Goal: Task Accomplishment & Management: Complete application form

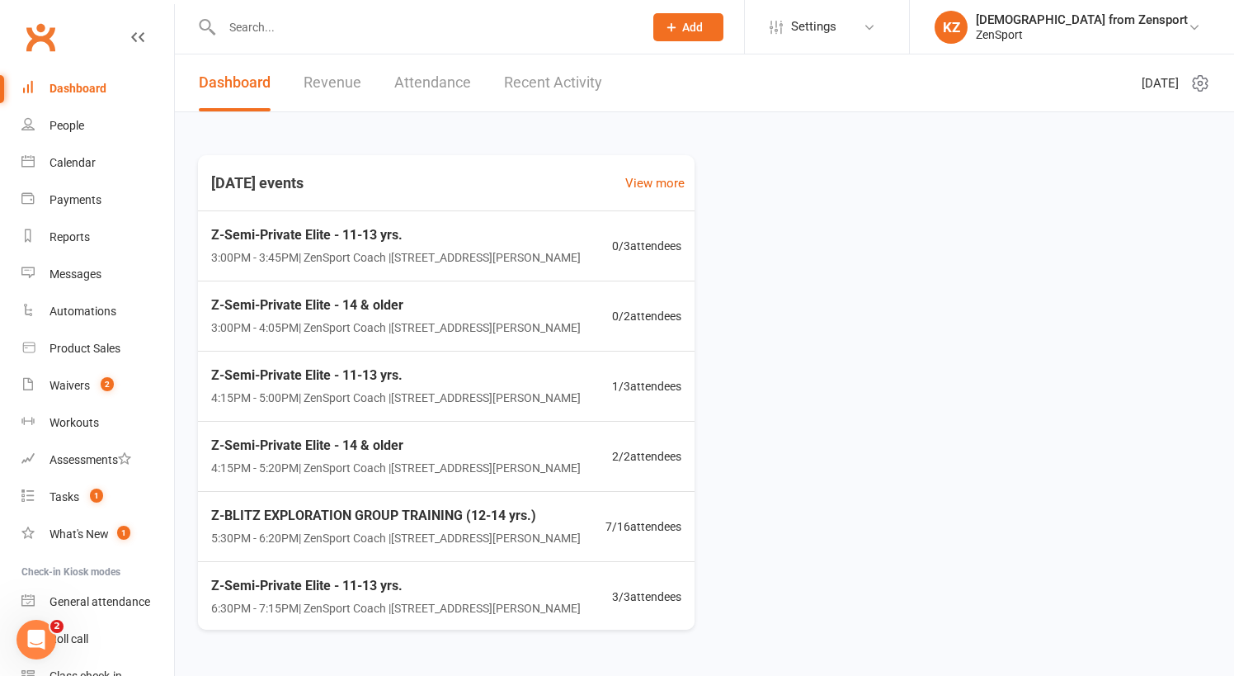
click at [282, 38] on input "text" at bounding box center [424, 27] width 415 height 23
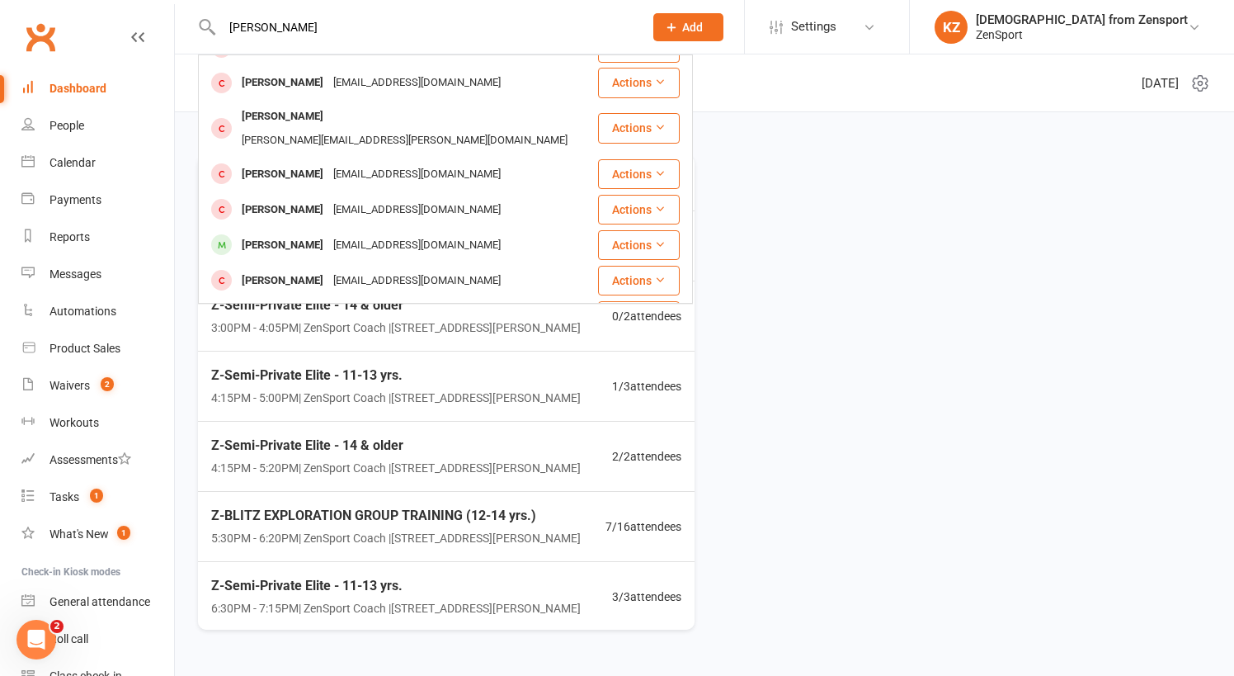
scroll to position [438, 0]
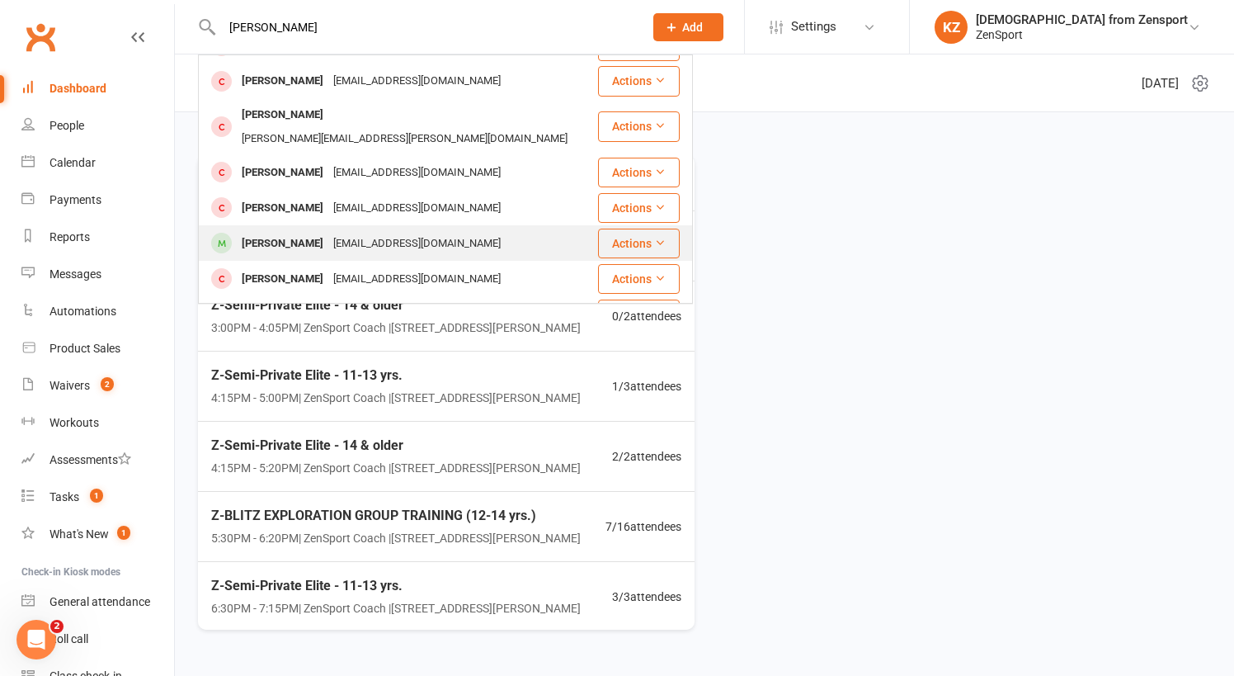
type input "sophia"
click at [300, 232] on div "Sophia Farkas" at bounding box center [283, 244] width 92 height 24
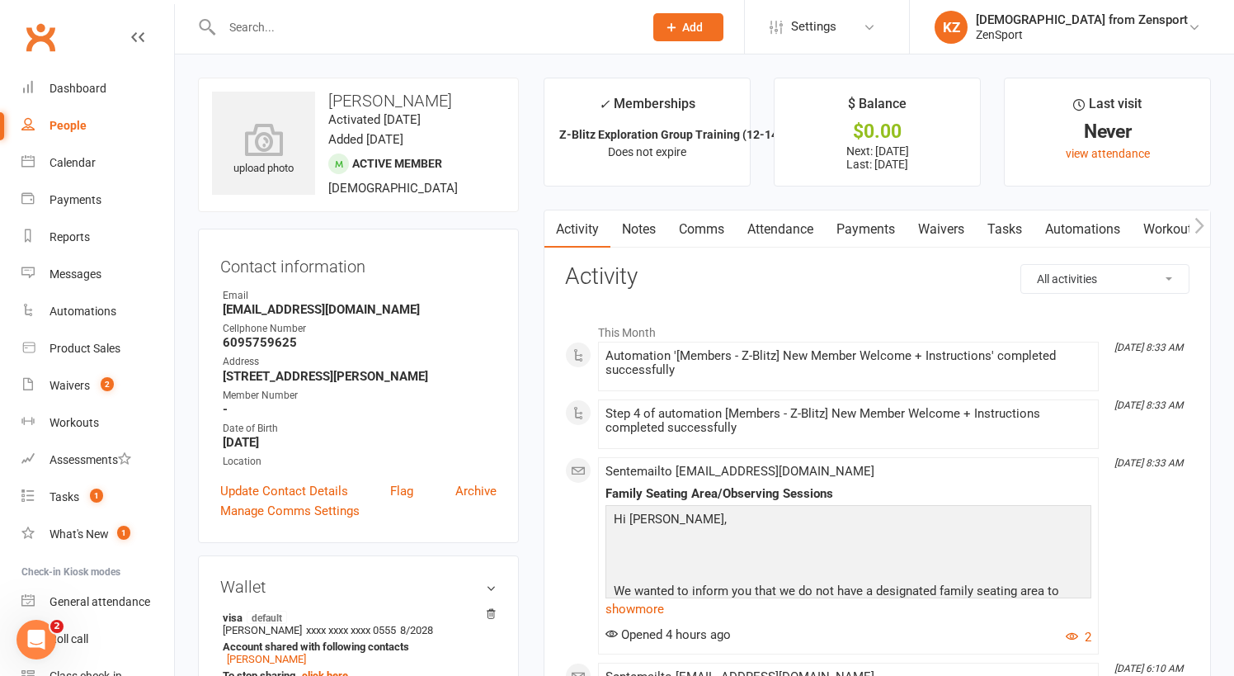
click at [799, 229] on link "Attendance" at bounding box center [780, 229] width 89 height 38
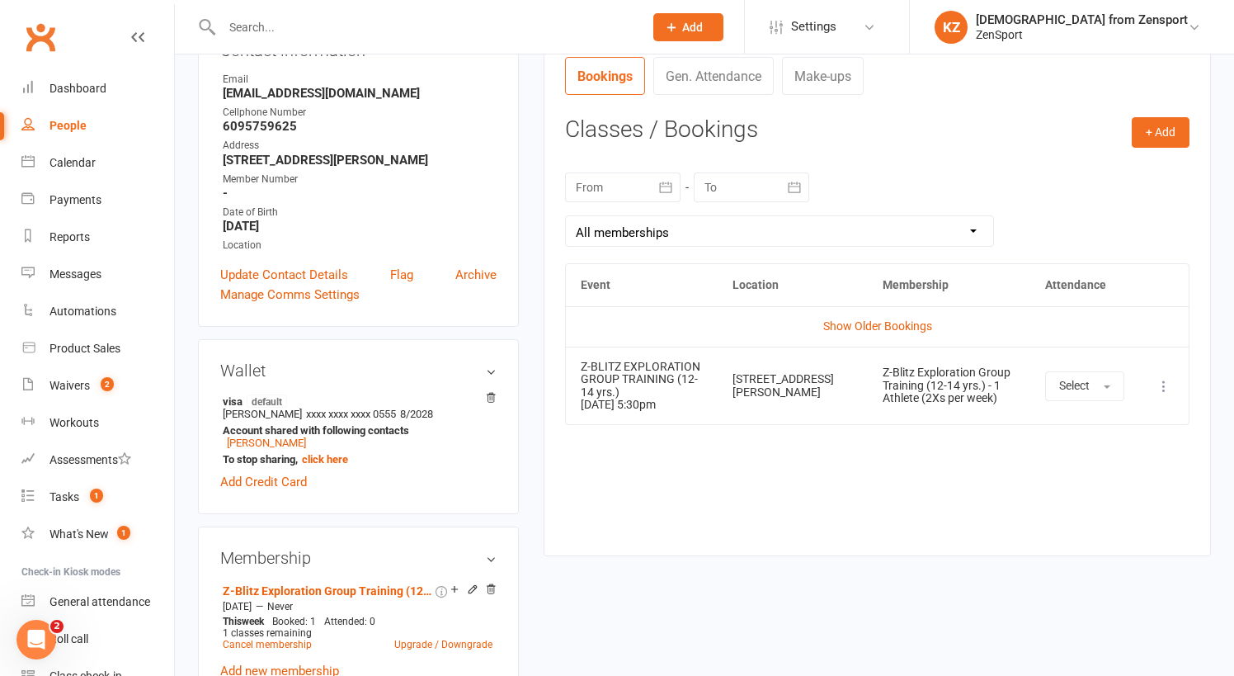
scroll to position [224, 0]
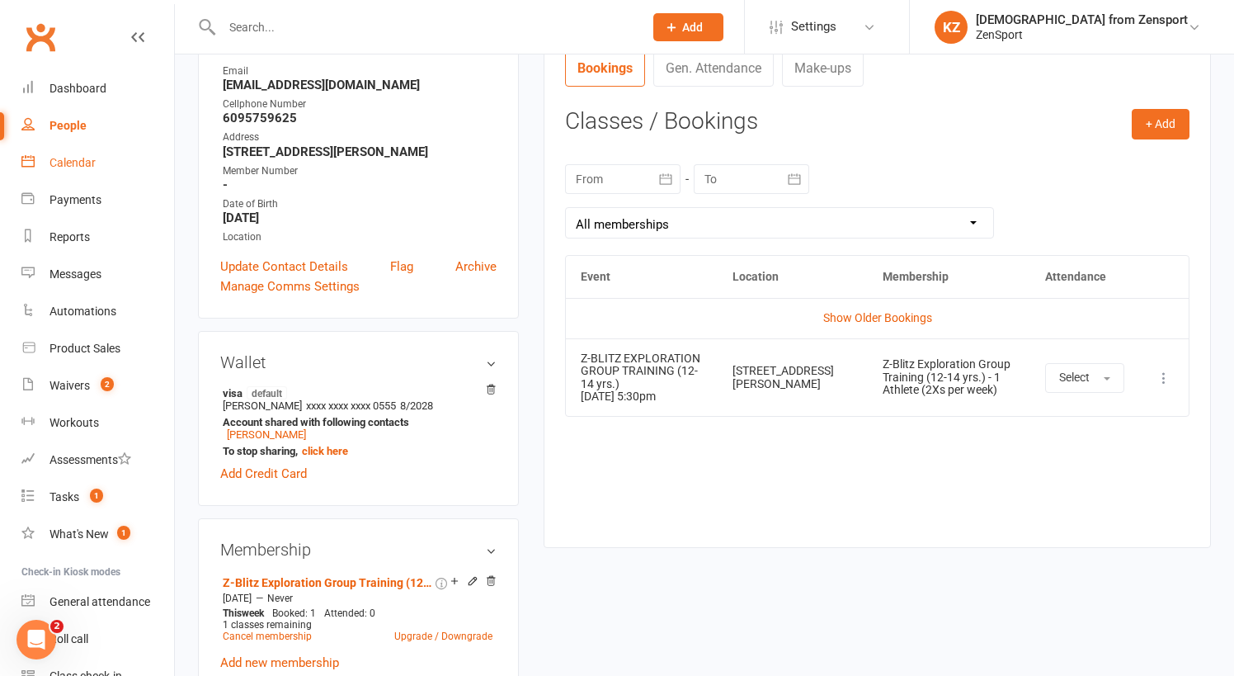
click at [74, 155] on link "Calendar" at bounding box center [97, 162] width 153 height 37
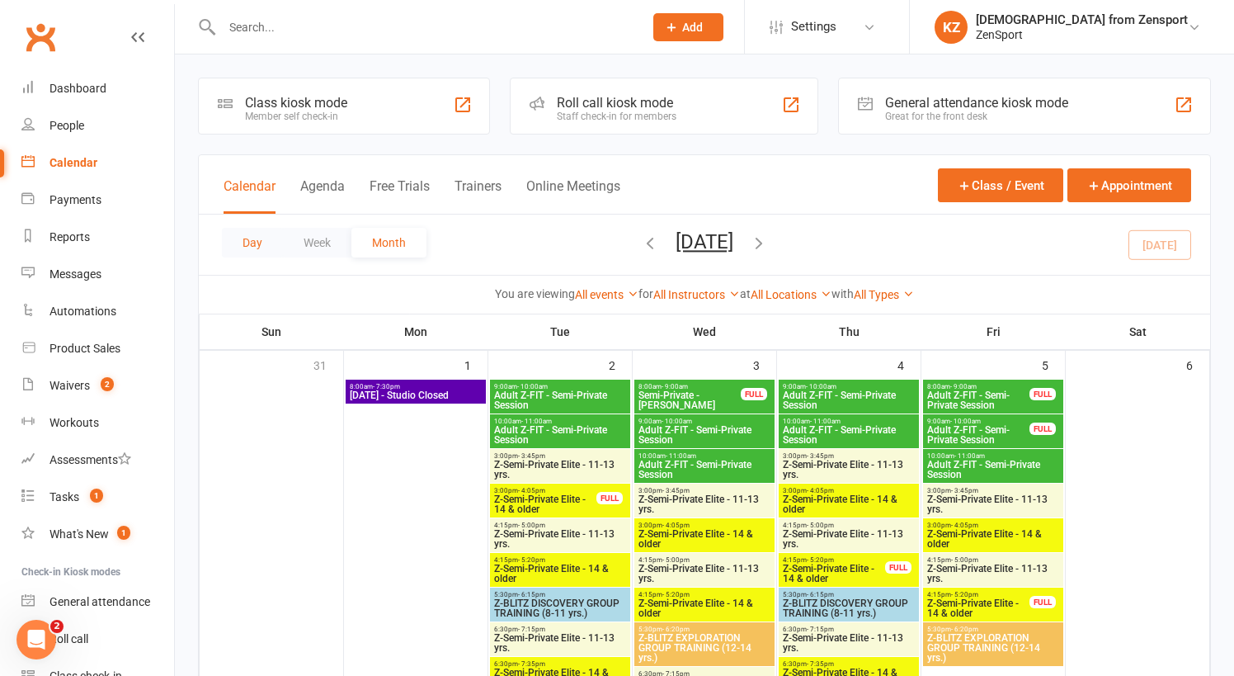
click at [256, 235] on button "Day" at bounding box center [252, 243] width 61 height 30
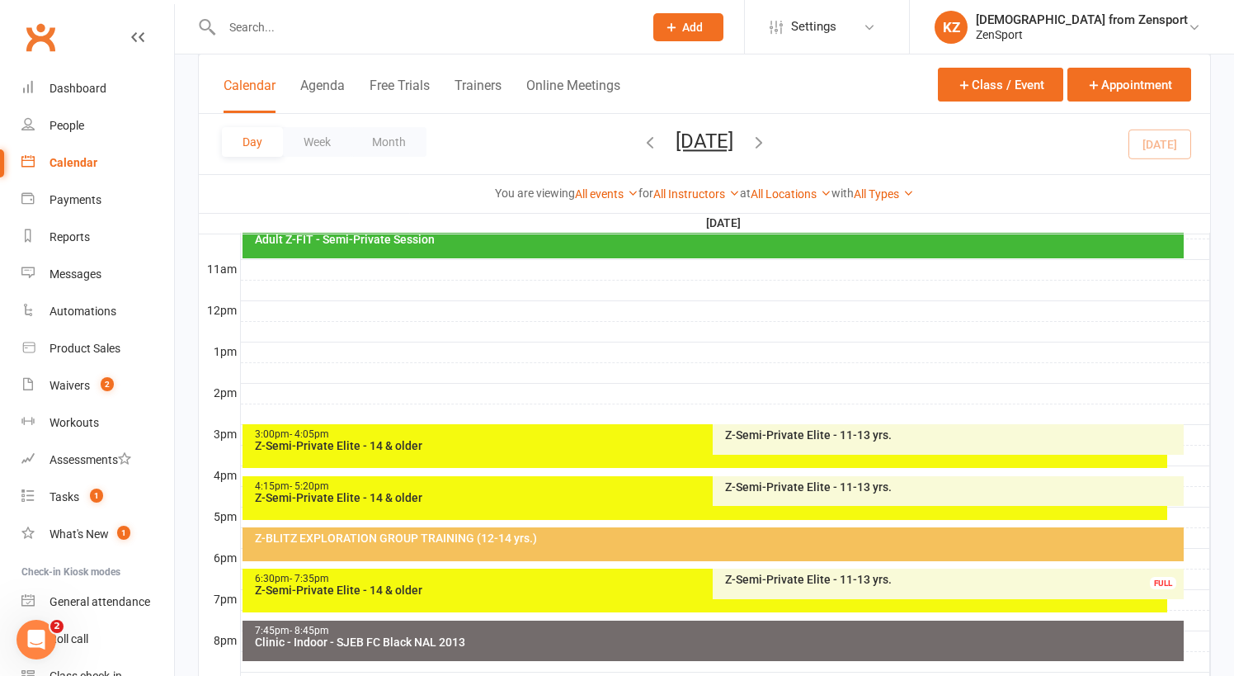
scroll to position [664, 0]
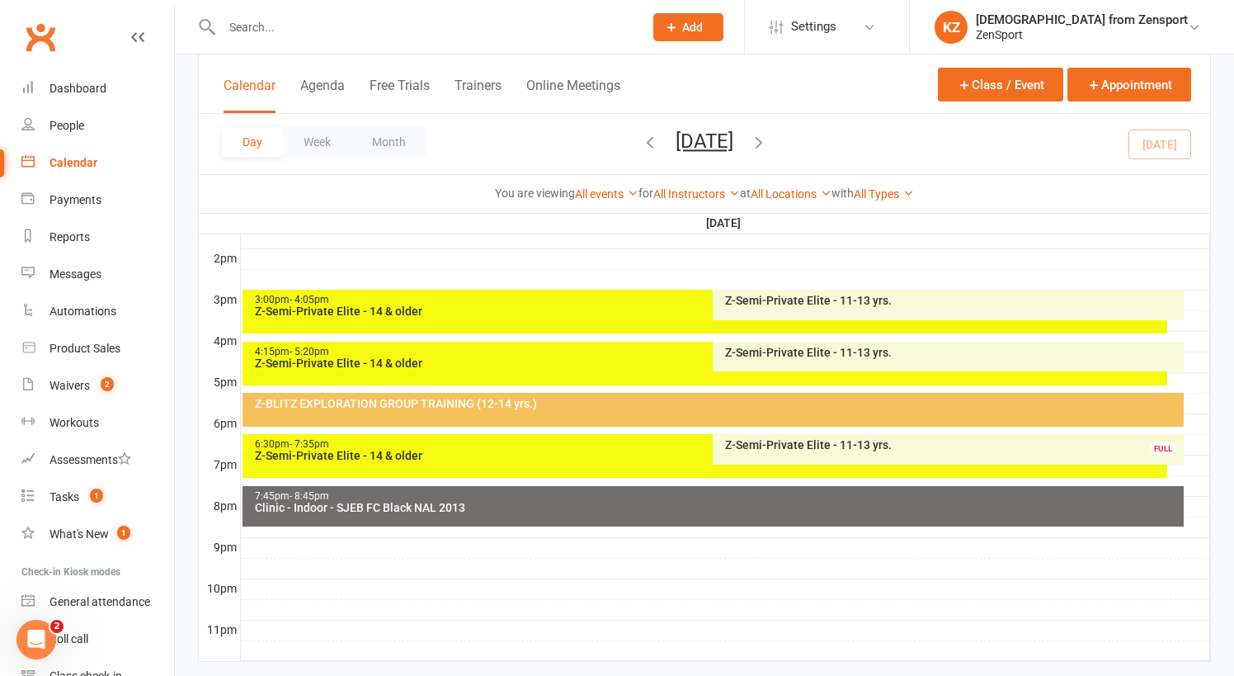
click at [661, 405] on div "Z-BLITZ EXPLORATION GROUP TRAINING (12-14 yrs.)" at bounding box center [717, 404] width 927 height 12
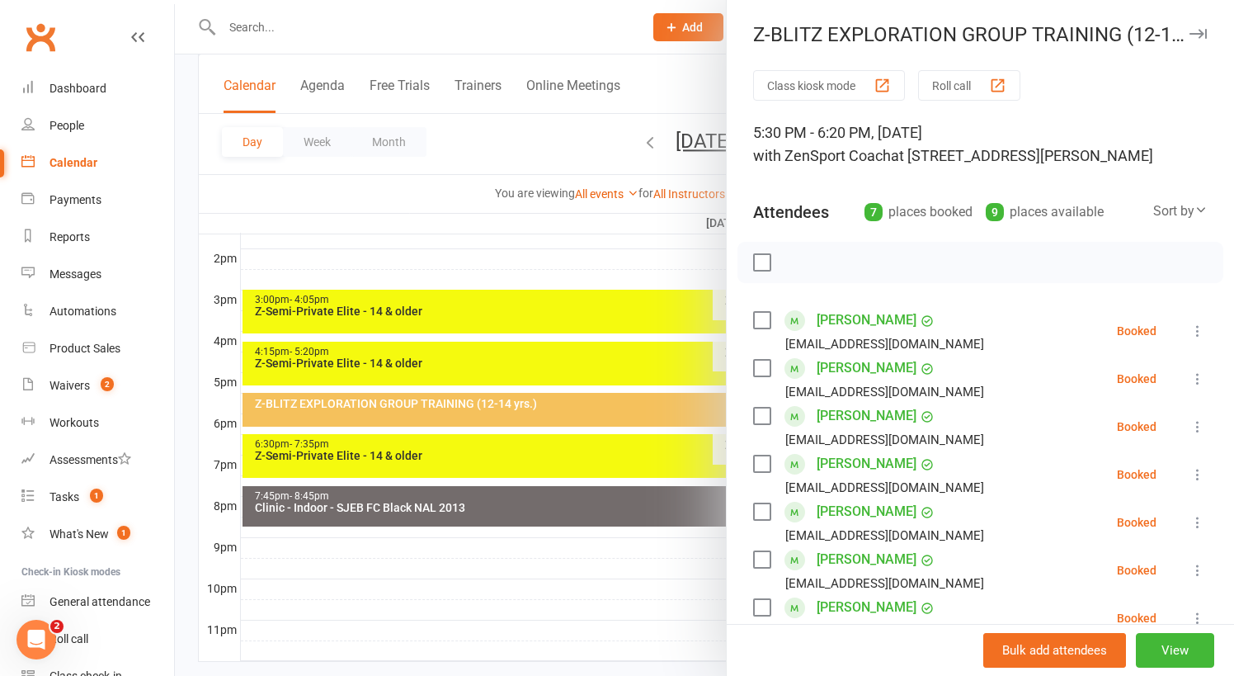
click at [681, 142] on div at bounding box center [704, 338] width 1059 height 676
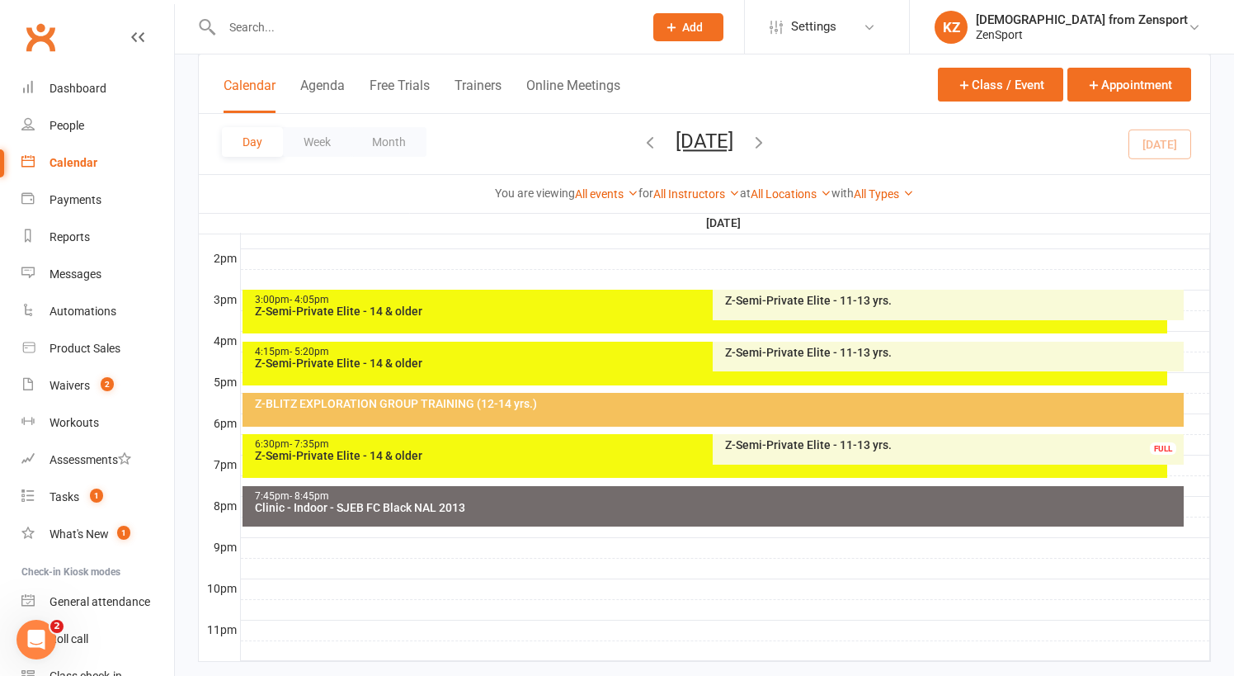
click at [768, 142] on icon "button" at bounding box center [759, 142] width 18 height 18
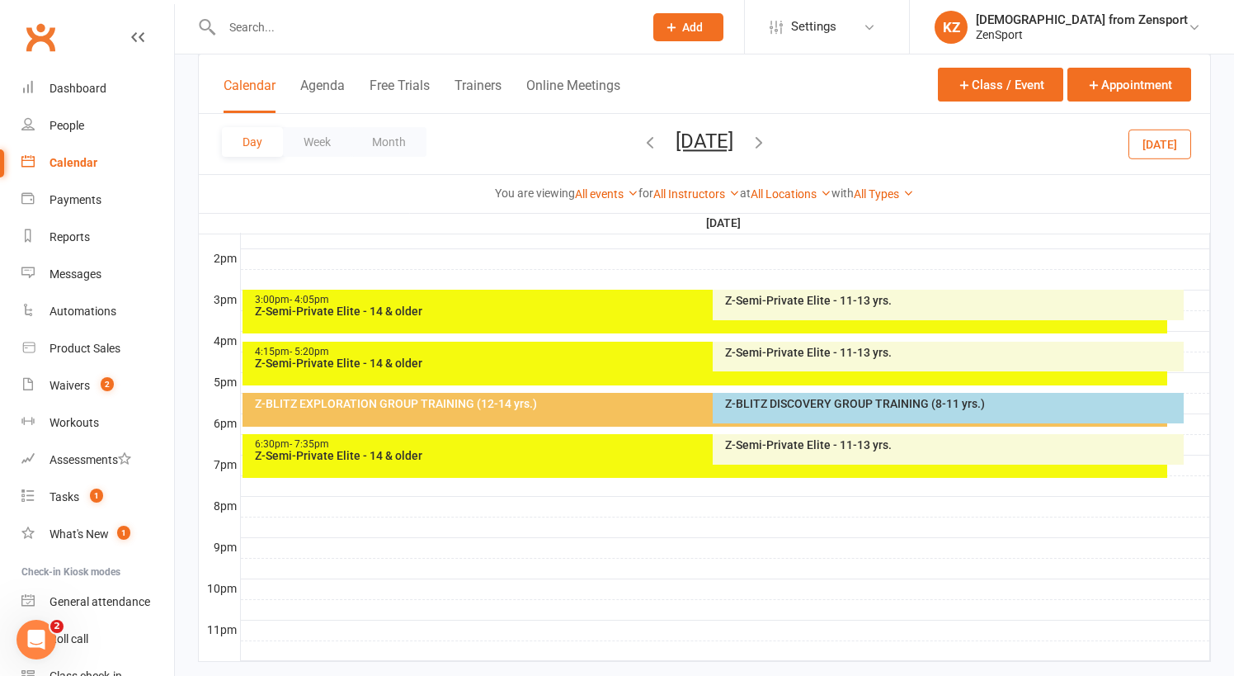
click at [617, 399] on div "Z-BLITZ EXPLORATION GROUP TRAINING (12-14 yrs.)" at bounding box center [709, 404] width 911 height 12
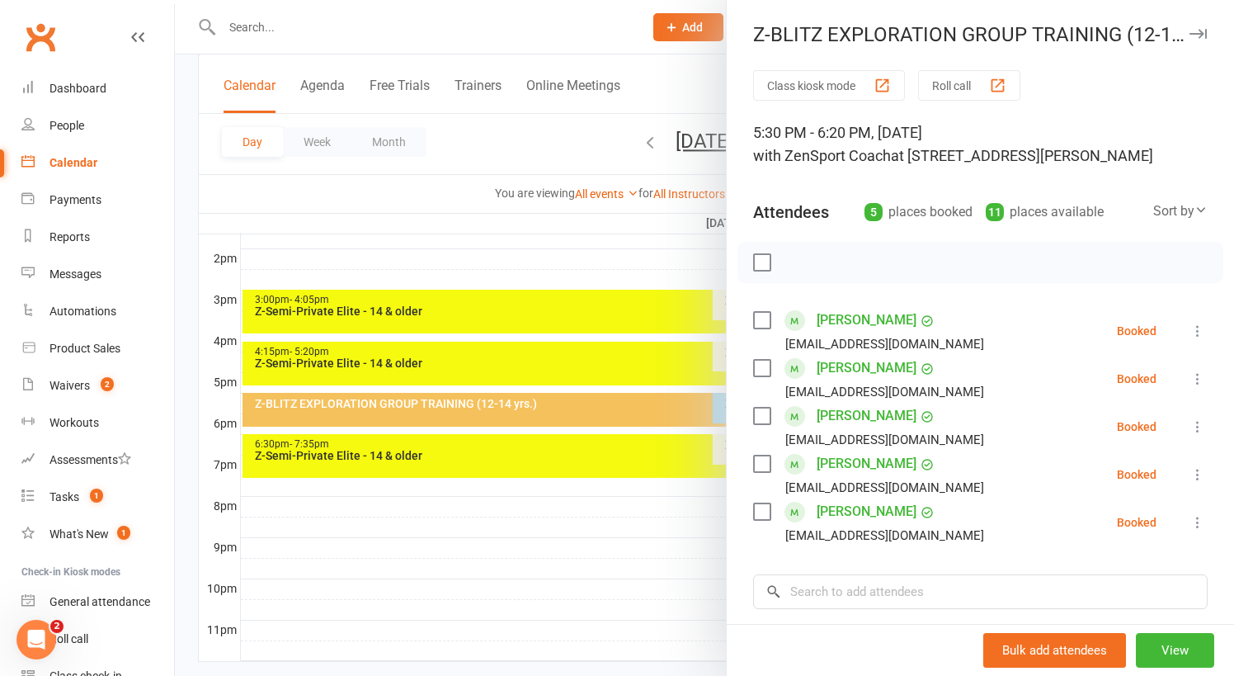
click at [766, 459] on label at bounding box center [761, 463] width 16 height 16
click at [765, 509] on label at bounding box center [761, 511] width 16 height 16
click at [910, 256] on icon "button" at bounding box center [902, 262] width 18 height 18
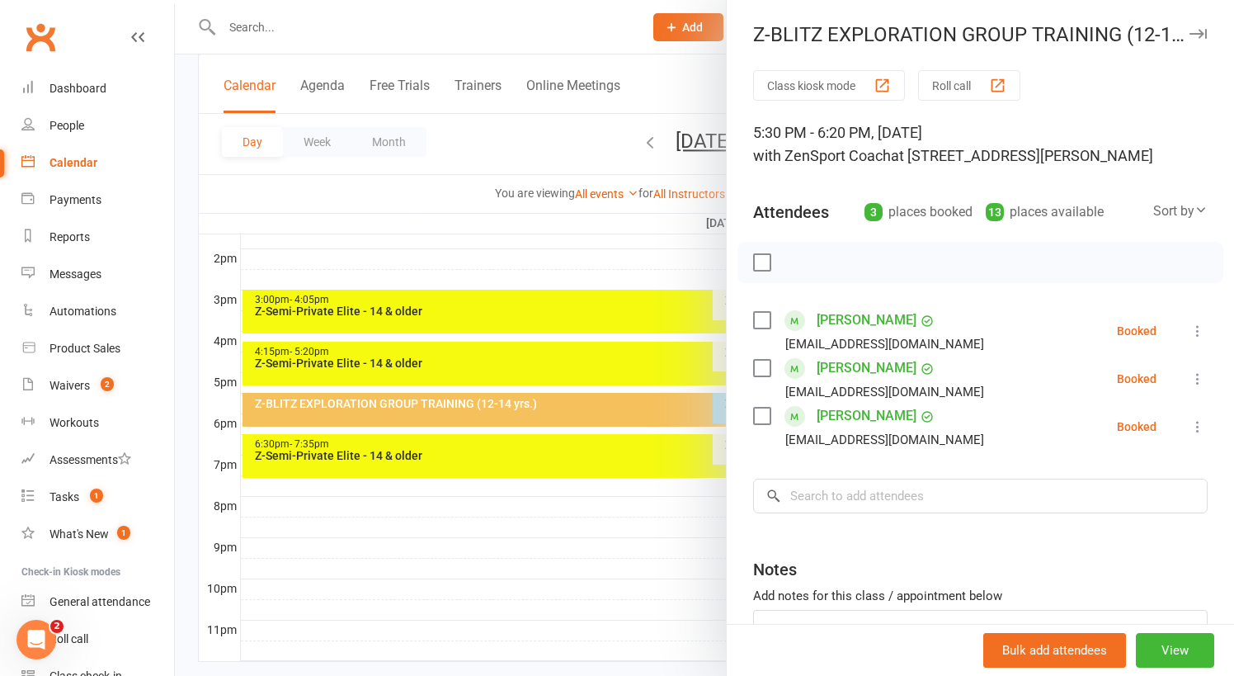
click at [625, 238] on div at bounding box center [704, 338] width 1059 height 676
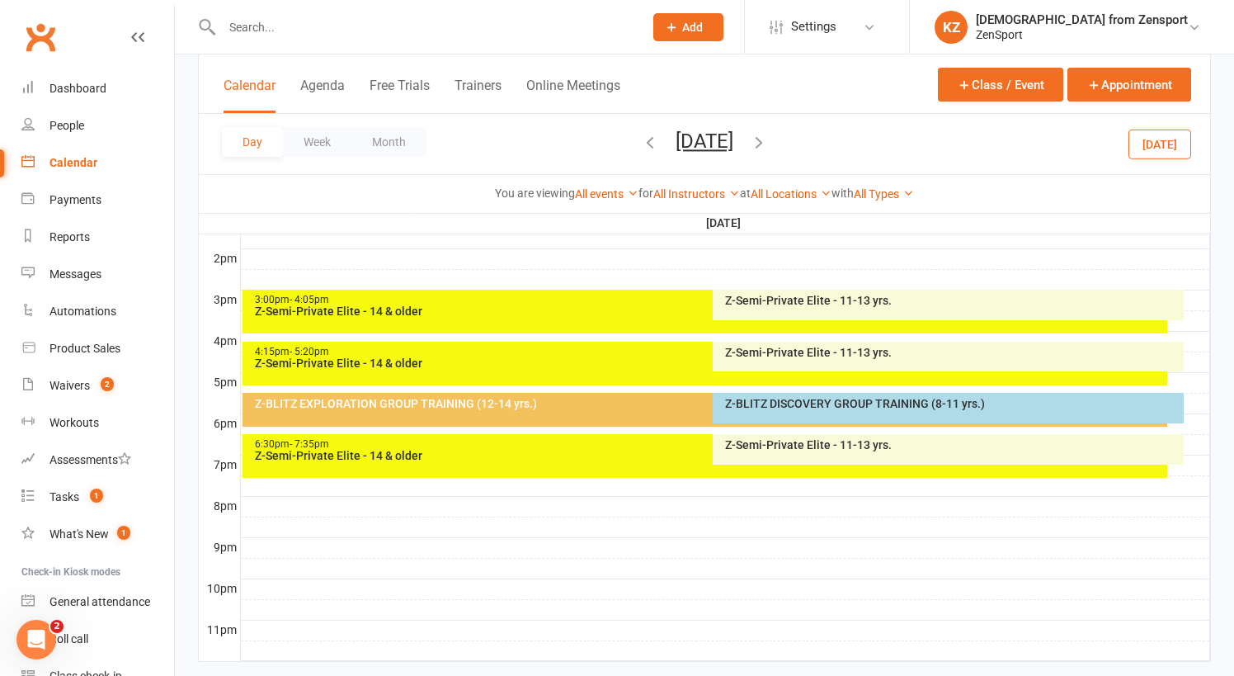
click at [733, 144] on button "Tuesday, Sep 16, 2025" at bounding box center [705, 141] width 58 height 23
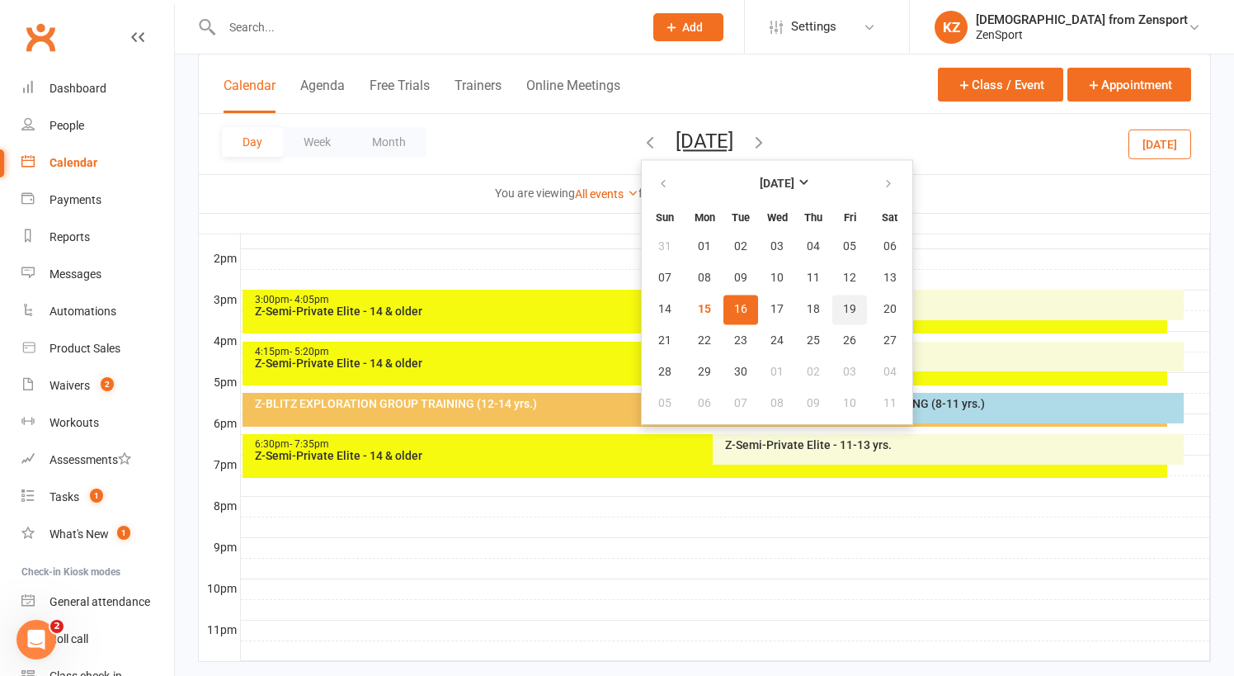
click at [843, 306] on span "19" at bounding box center [849, 309] width 13 height 13
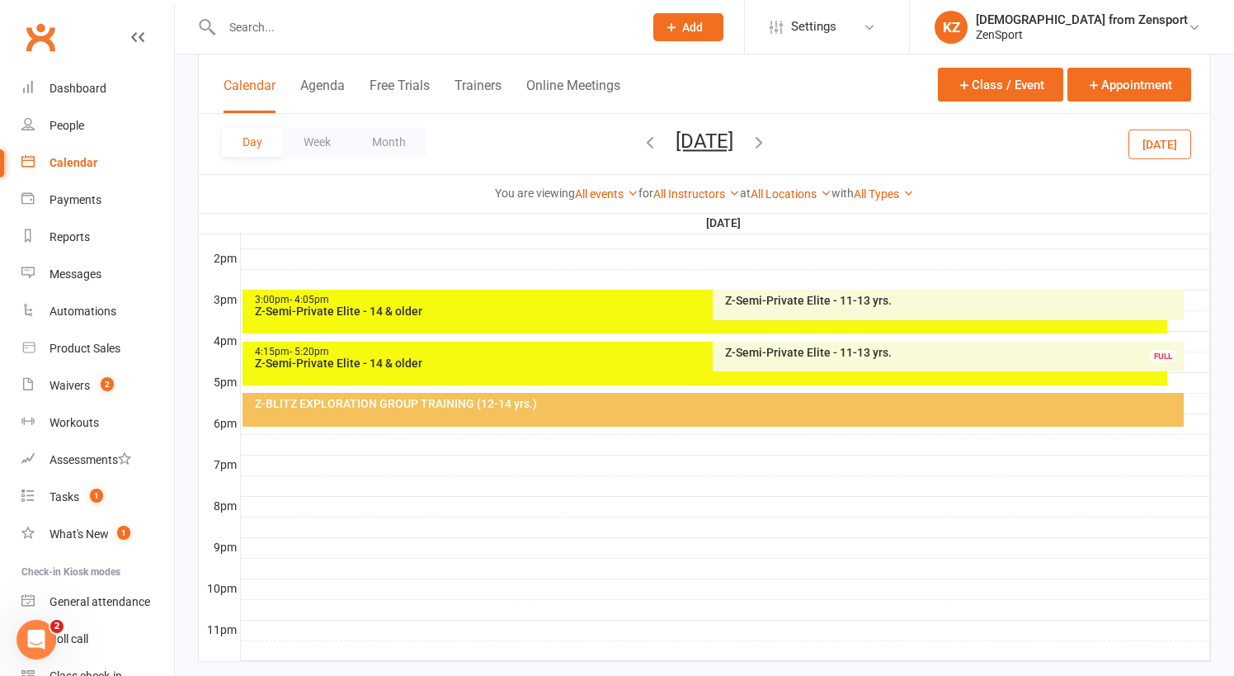
click at [630, 408] on div "Z-BLITZ EXPLORATION GROUP TRAINING (12-14 yrs.)" at bounding box center [717, 404] width 927 height 12
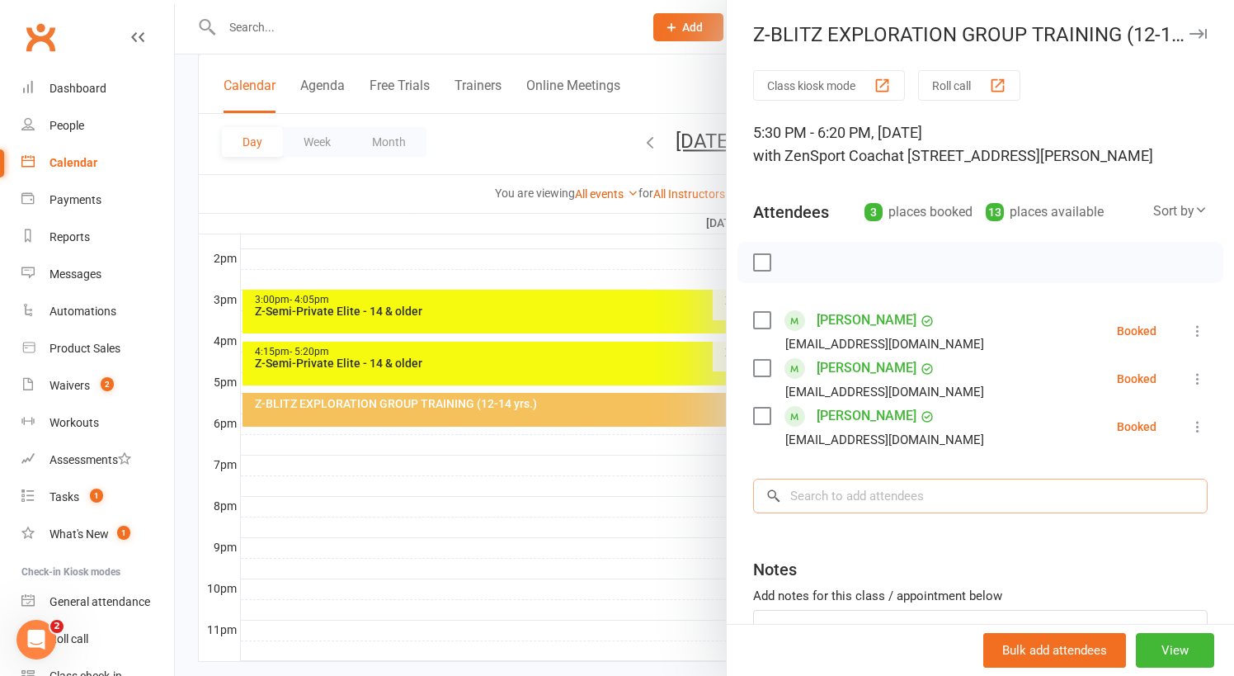
click at [845, 493] on input "search" at bounding box center [980, 495] width 455 height 35
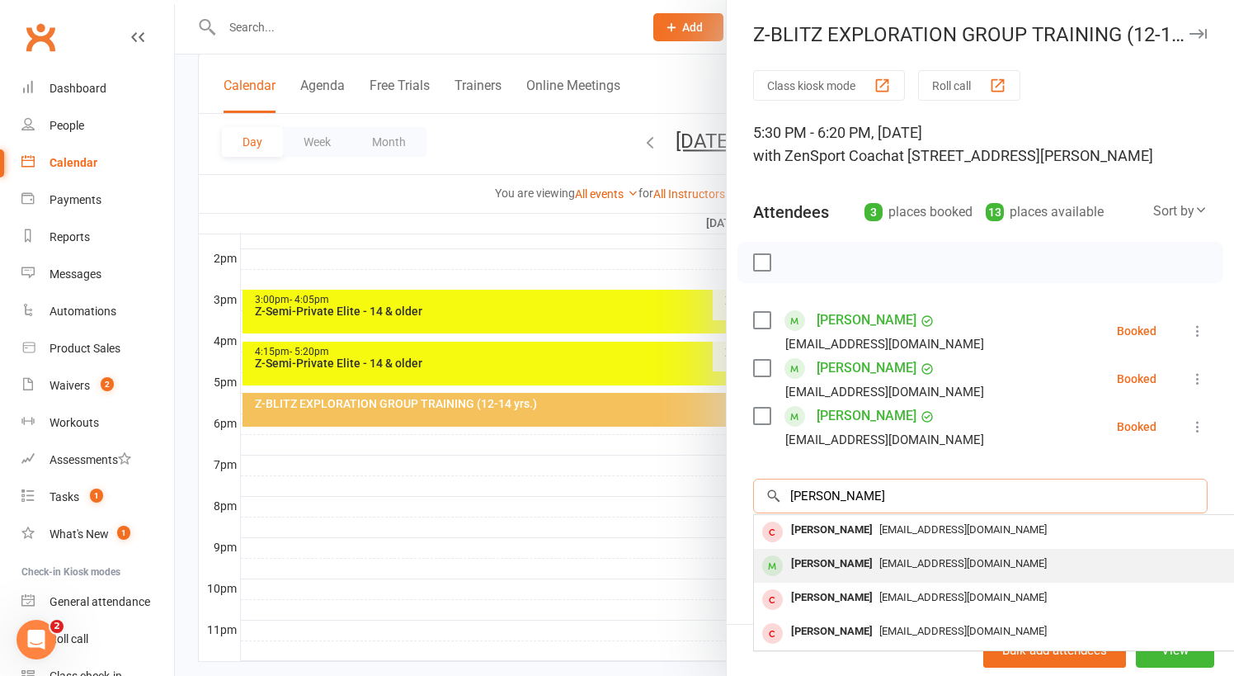
type input "leah"
click at [948, 561] on span "Kurichimol@gmail.com" at bounding box center [962, 563] width 167 height 12
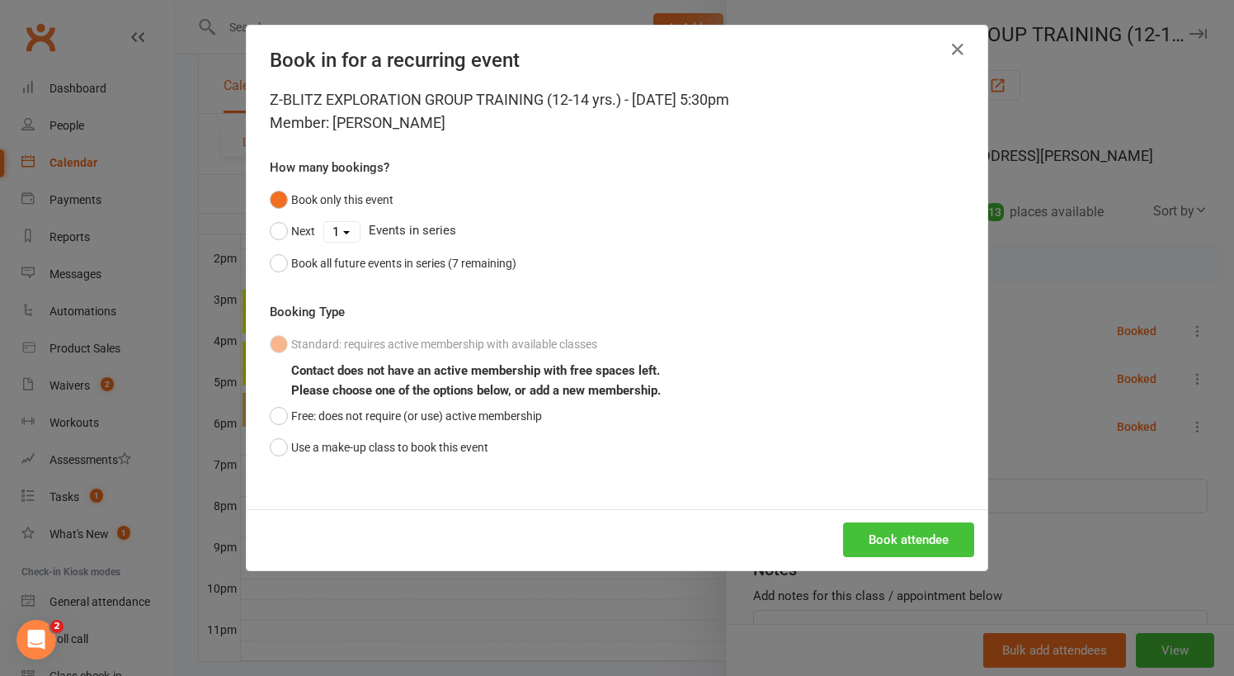
click at [891, 548] on button "Book attendee" at bounding box center [908, 539] width 131 height 35
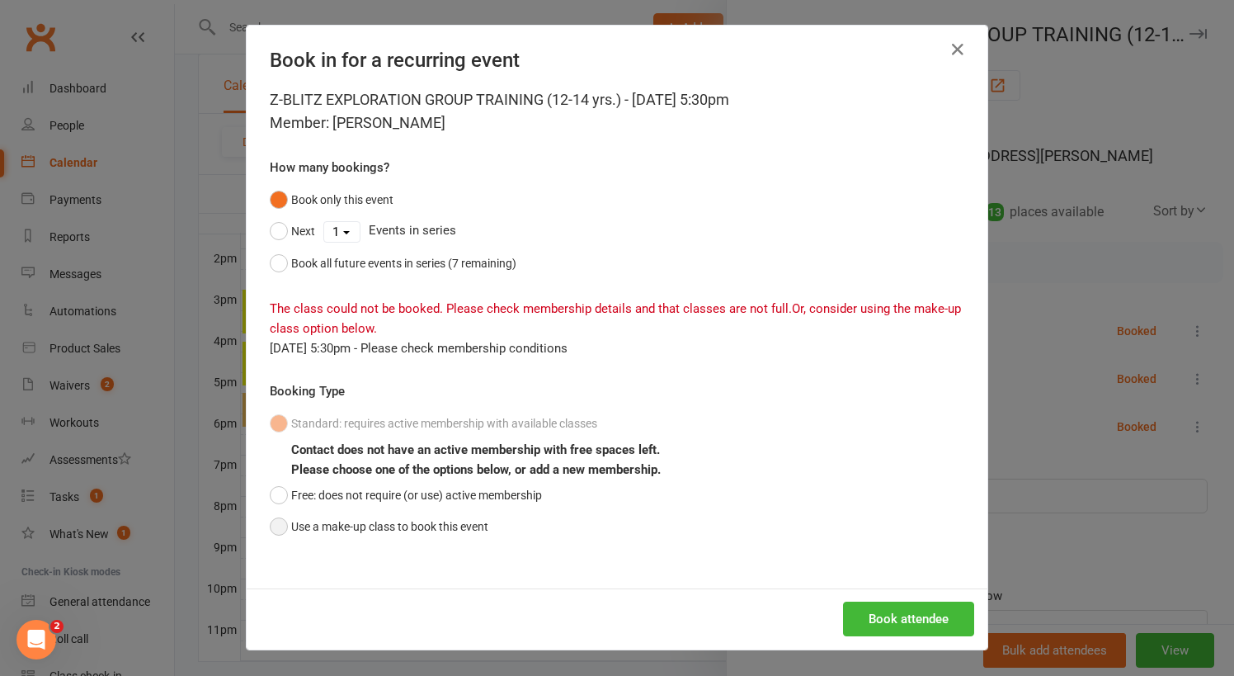
click at [459, 522] on button "Use a make-up class to book this event" at bounding box center [379, 526] width 219 height 31
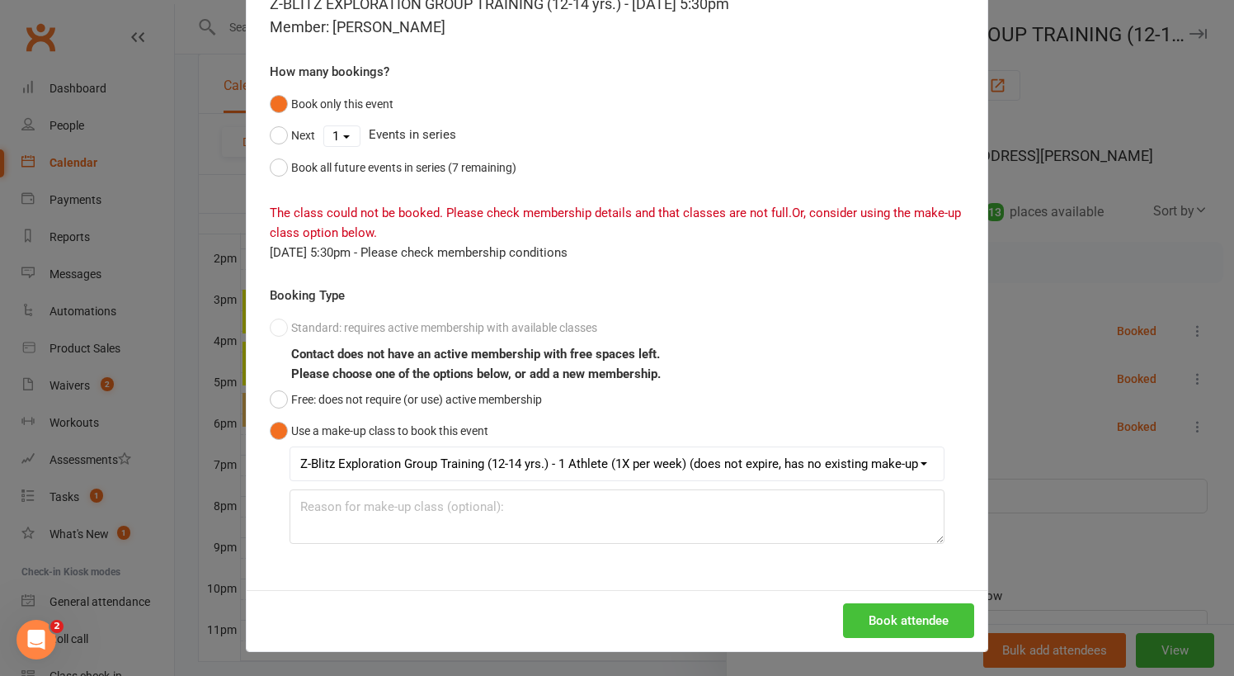
scroll to position [95, 0]
click at [893, 614] on button "Book attendee" at bounding box center [908, 621] width 131 height 35
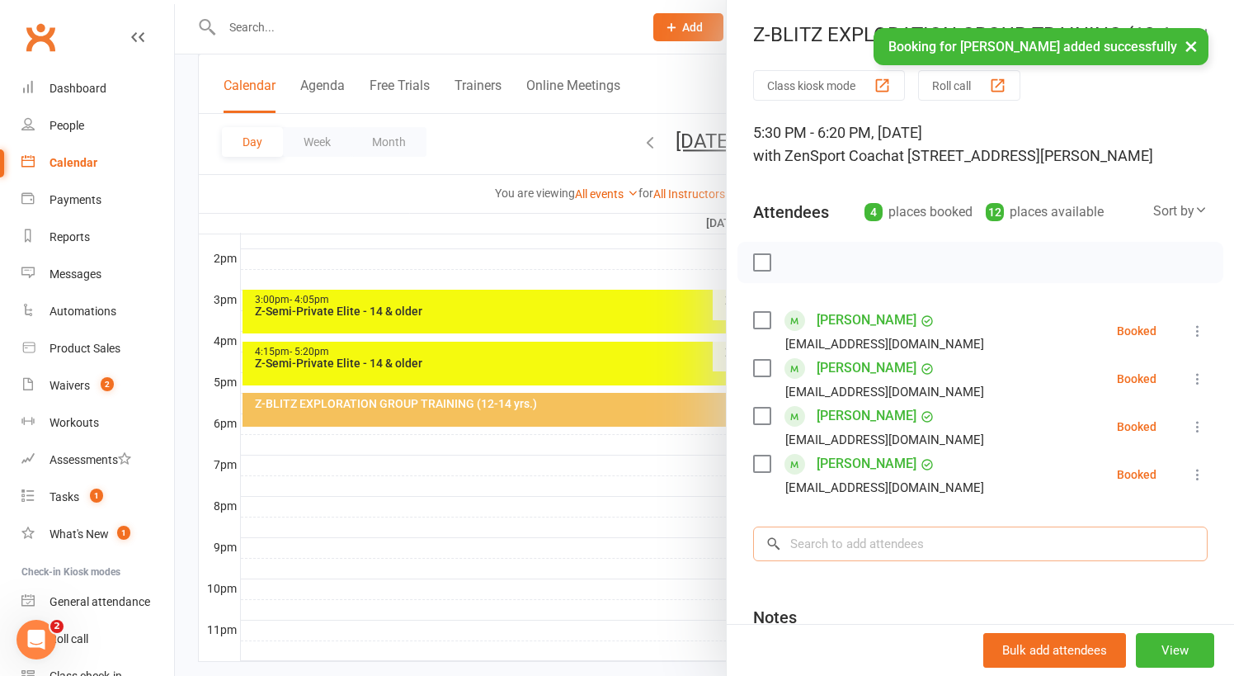
click at [848, 549] on input "search" at bounding box center [980, 543] width 455 height 35
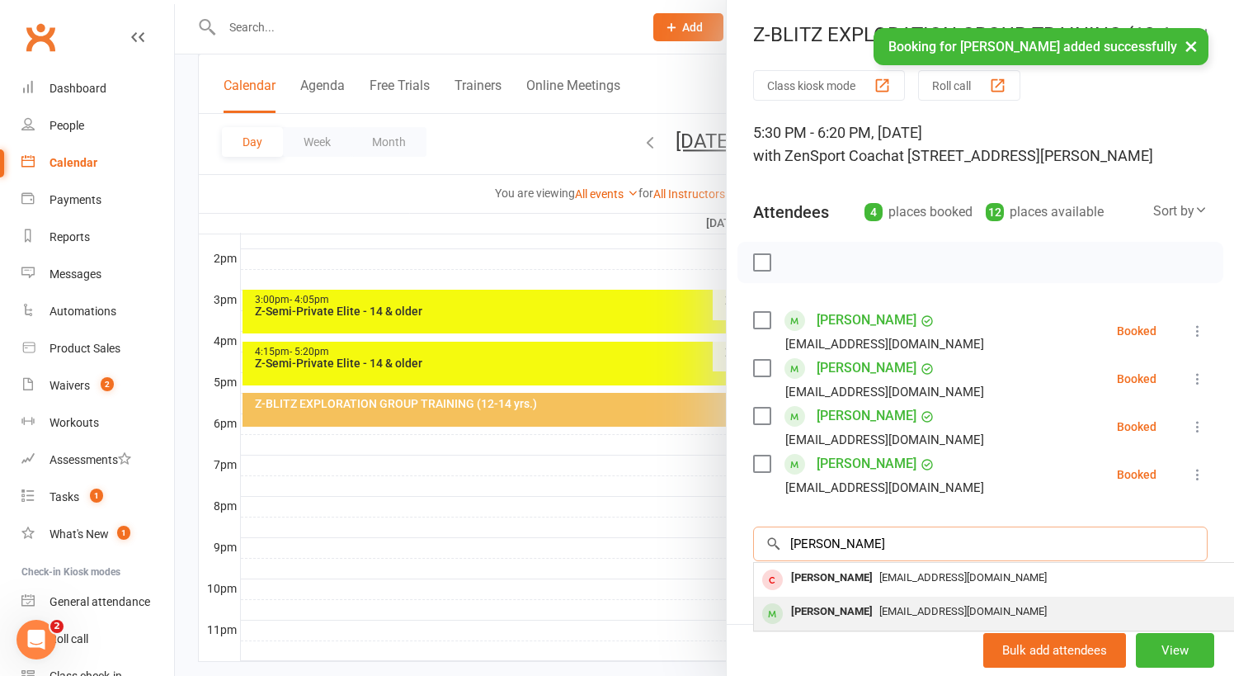
type input "naomi"
click at [864, 608] on div "Naomi Thattarkunnel" at bounding box center [832, 612] width 95 height 24
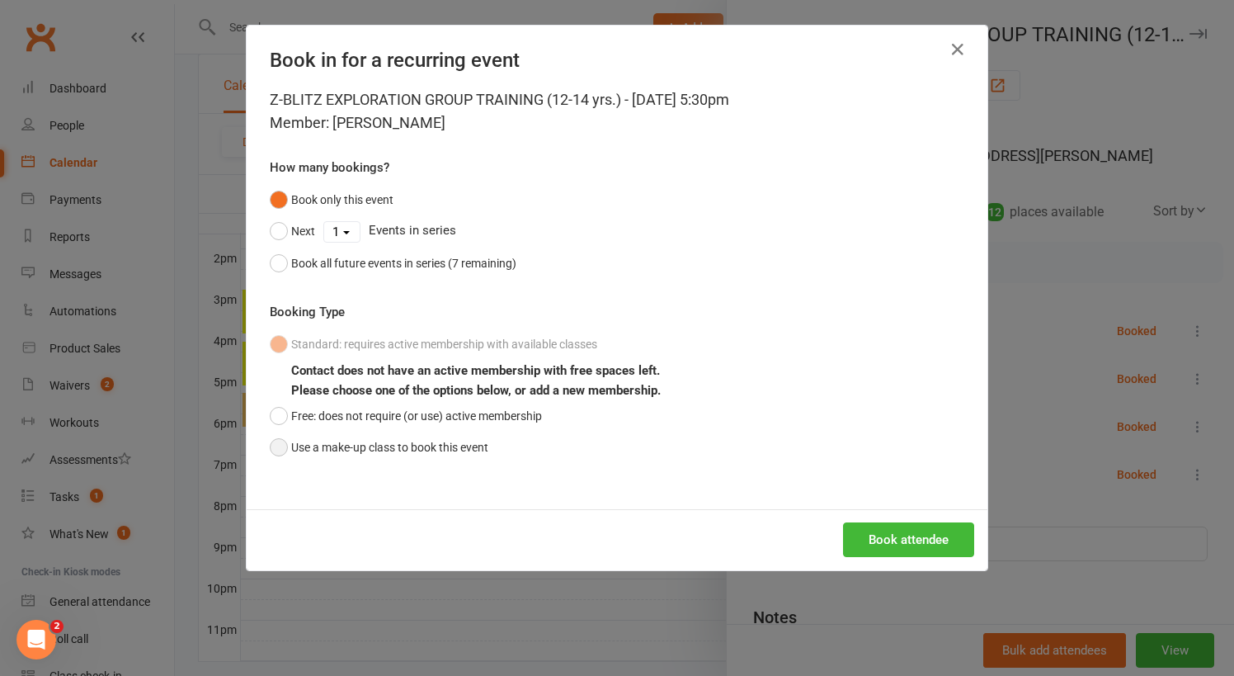
click at [488, 441] on button "Use a make-up class to book this event" at bounding box center [379, 446] width 219 height 31
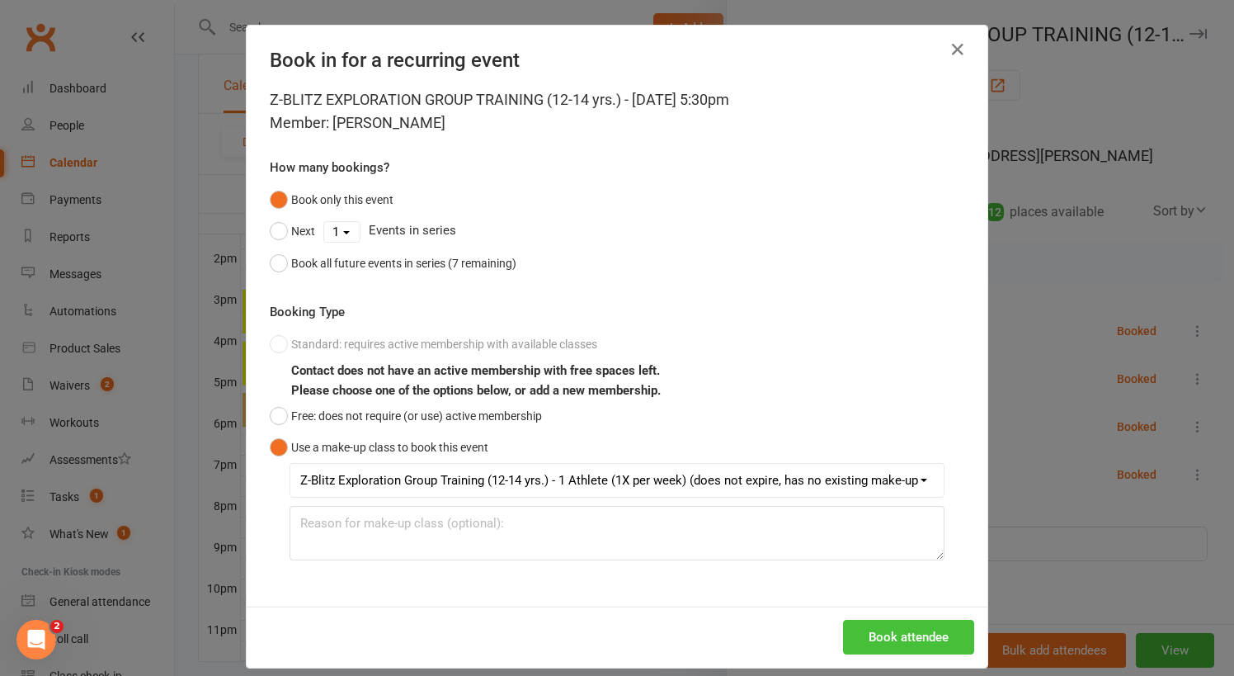
click at [892, 633] on button "Book attendee" at bounding box center [908, 637] width 131 height 35
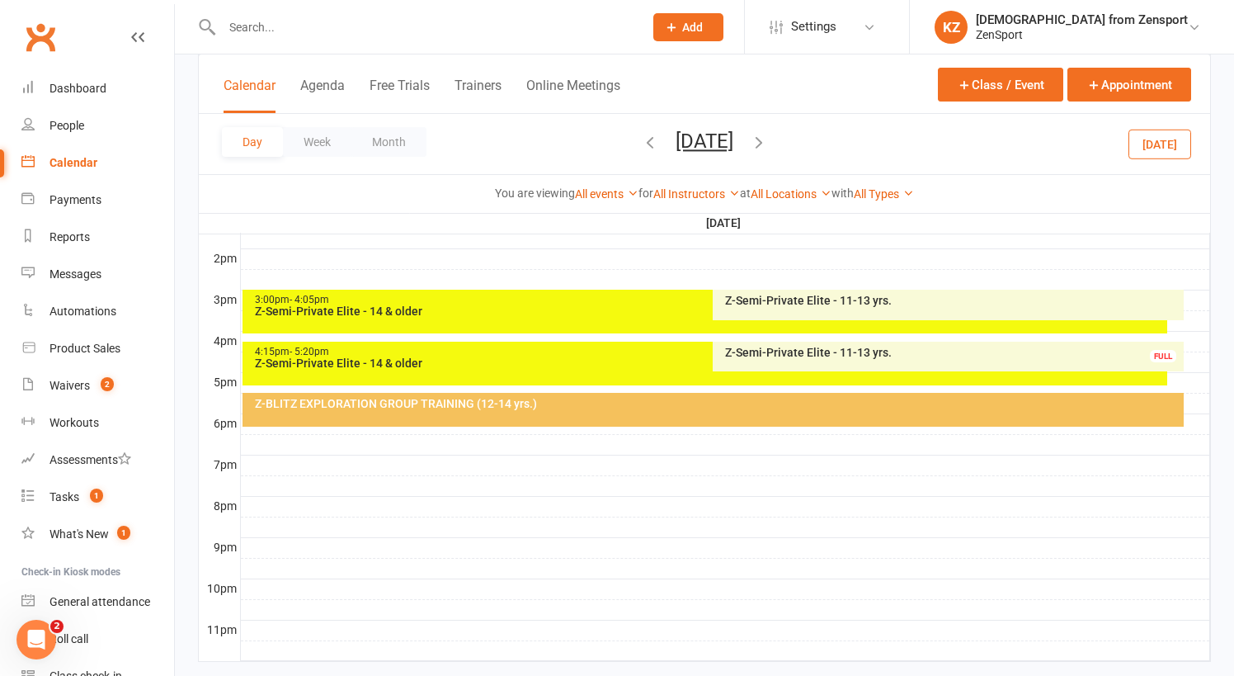
click at [652, 407] on div "Z-BLITZ EXPLORATION GROUP TRAINING (12-14 yrs.)" at bounding box center [717, 404] width 927 height 12
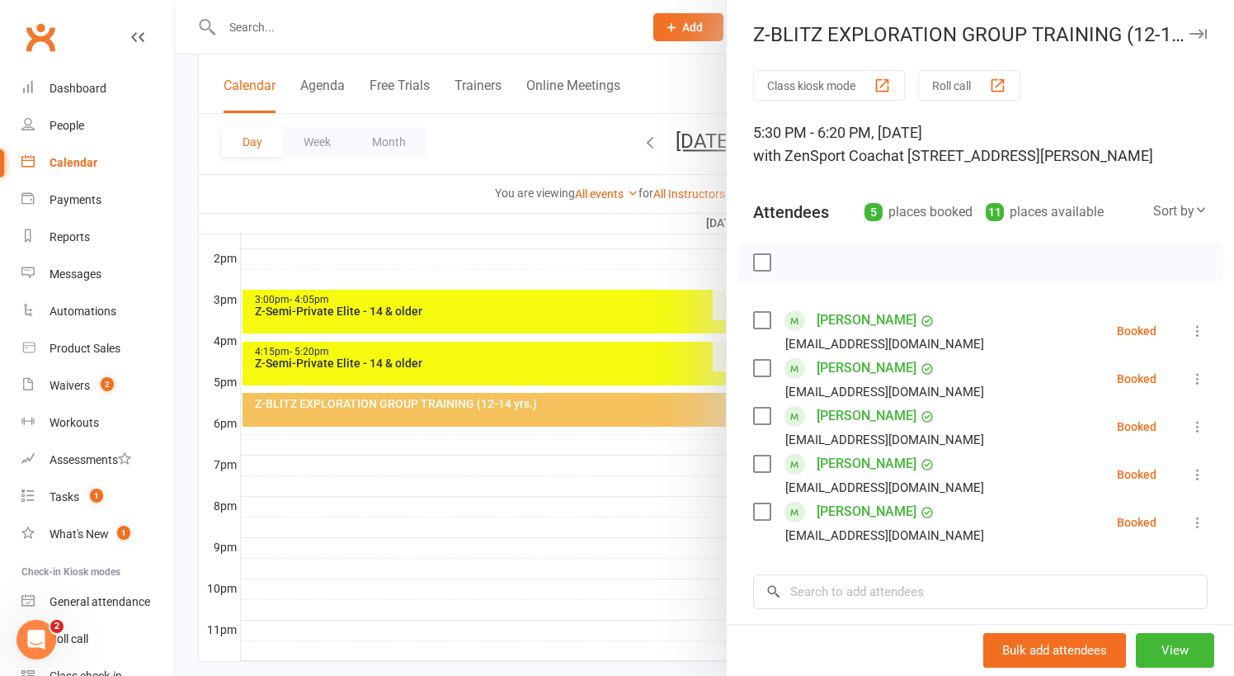
click at [844, 464] on link "[PERSON_NAME]" at bounding box center [867, 463] width 100 height 26
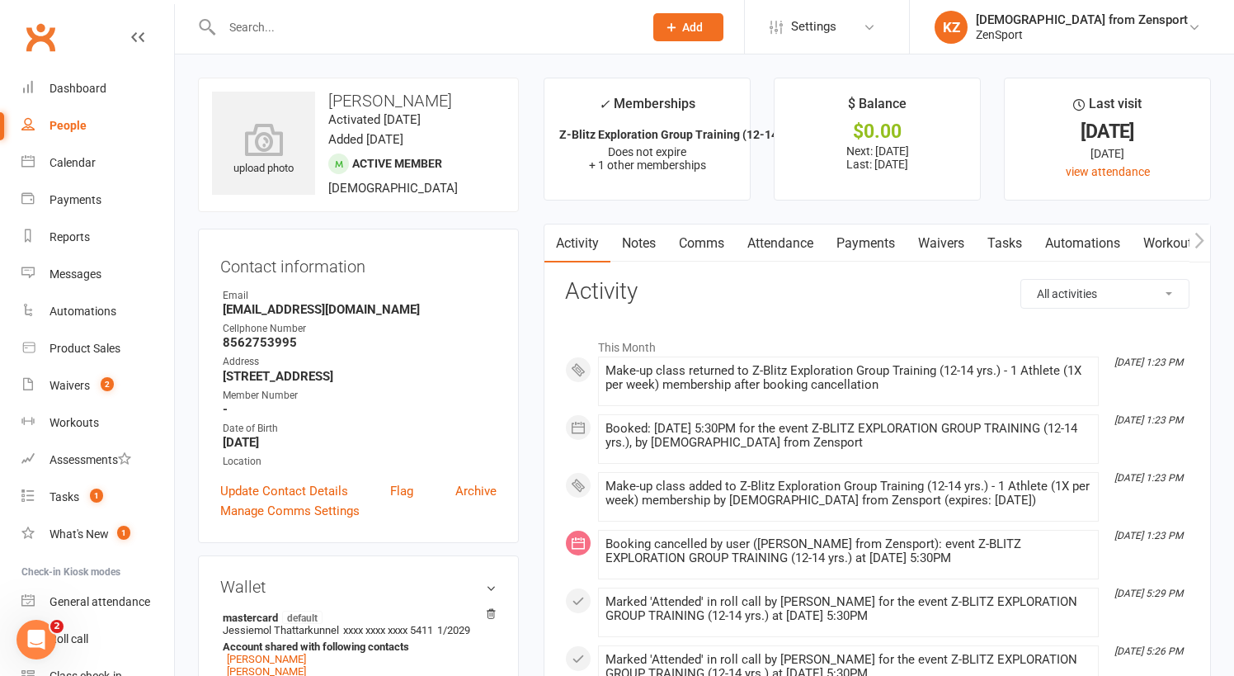
click at [784, 237] on link "Attendance" at bounding box center [780, 243] width 89 height 38
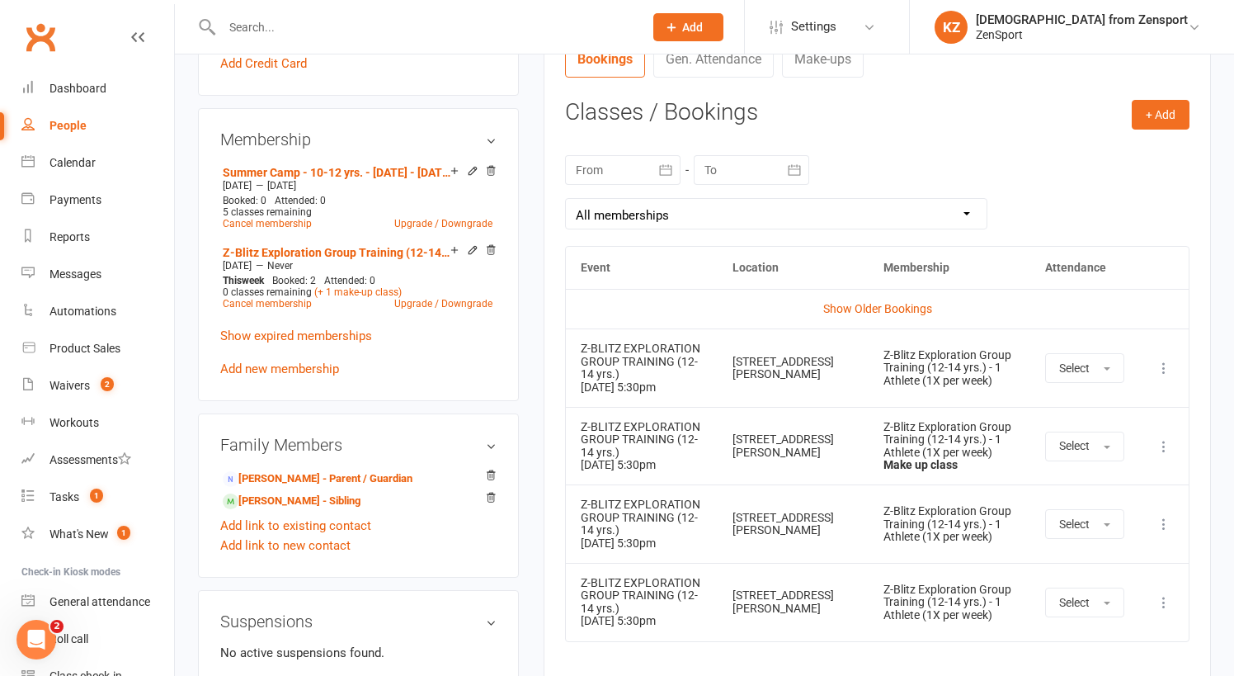
scroll to position [649, 0]
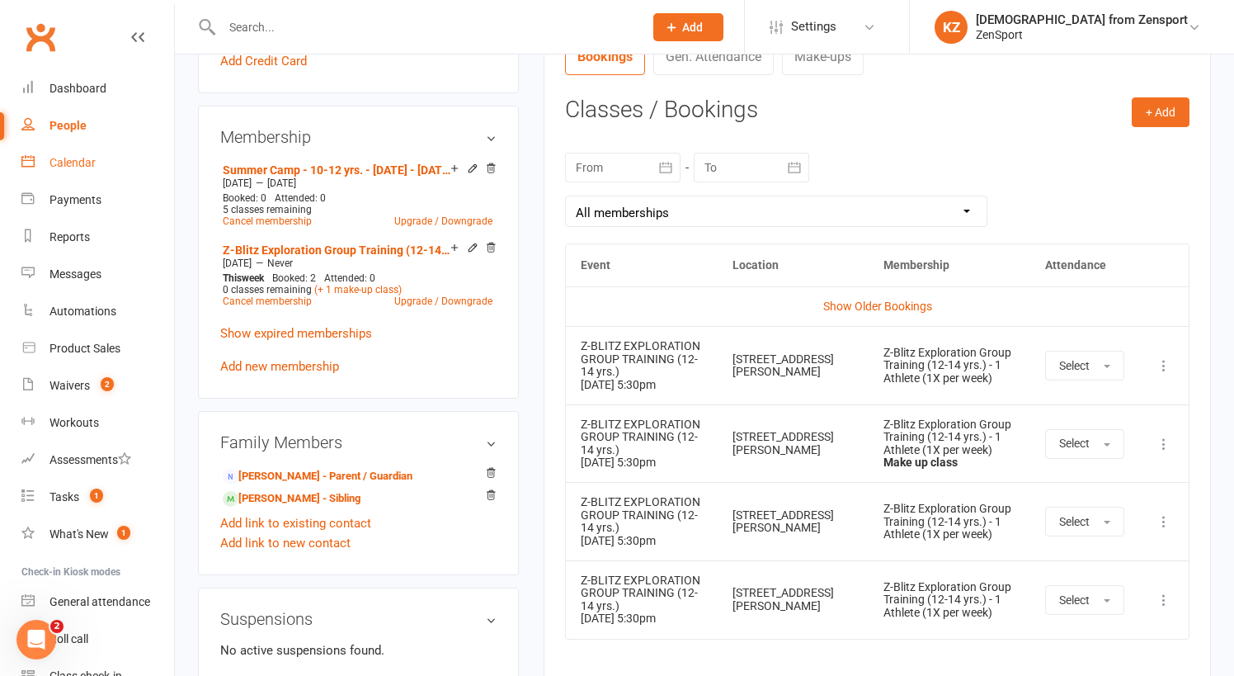
click at [71, 158] on div "Calendar" at bounding box center [72, 162] width 46 height 13
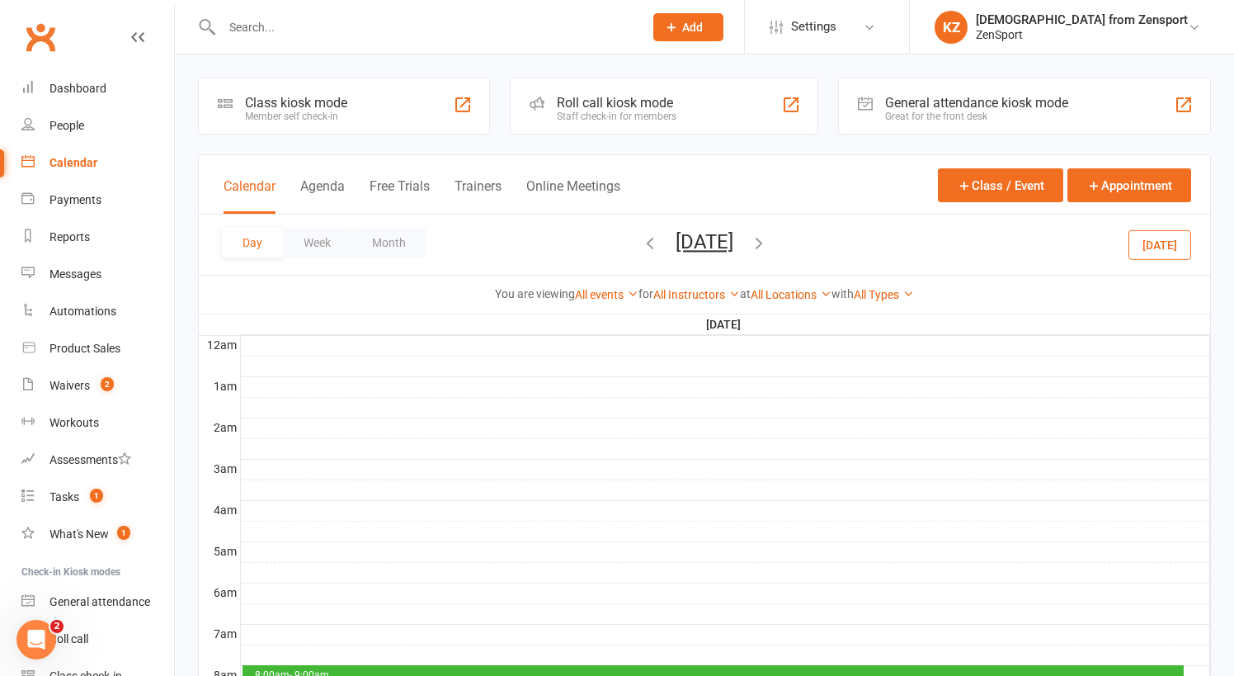
click at [1176, 238] on button "[DATE]" at bounding box center [1160, 244] width 63 height 30
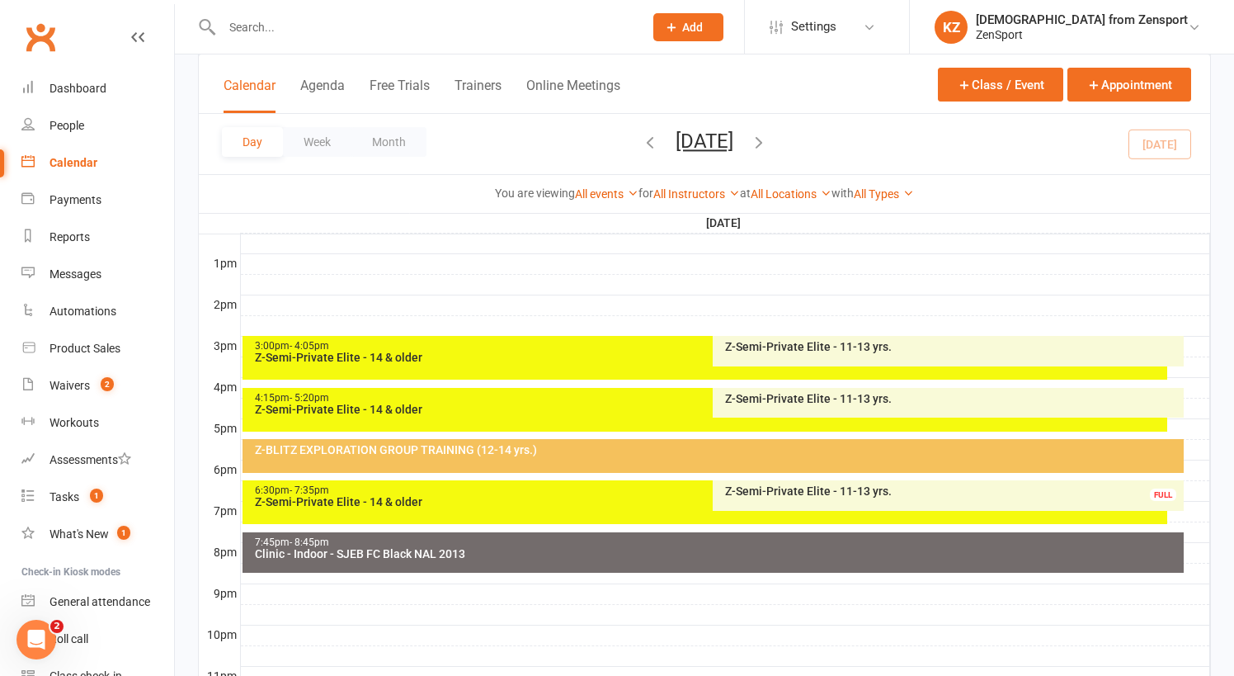
scroll to position [625, 0]
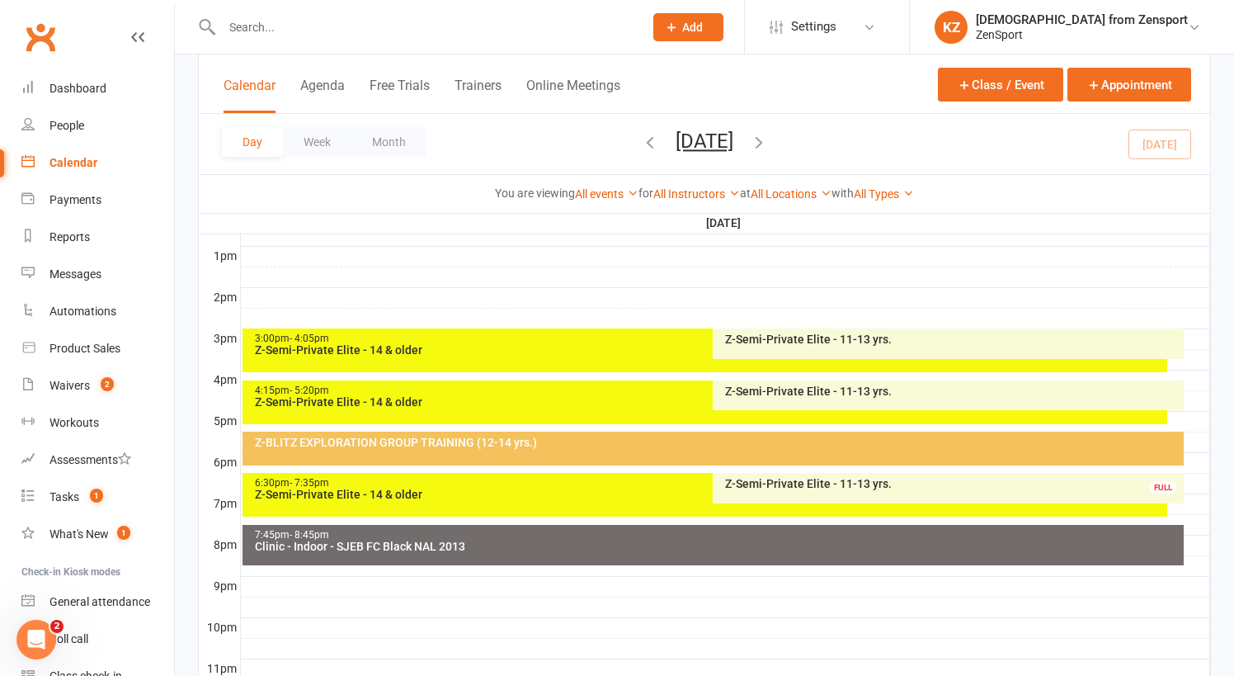
click at [605, 443] on div "Z-BLITZ EXPLORATION GROUP TRAINING (12-14 yrs.)" at bounding box center [717, 442] width 927 height 12
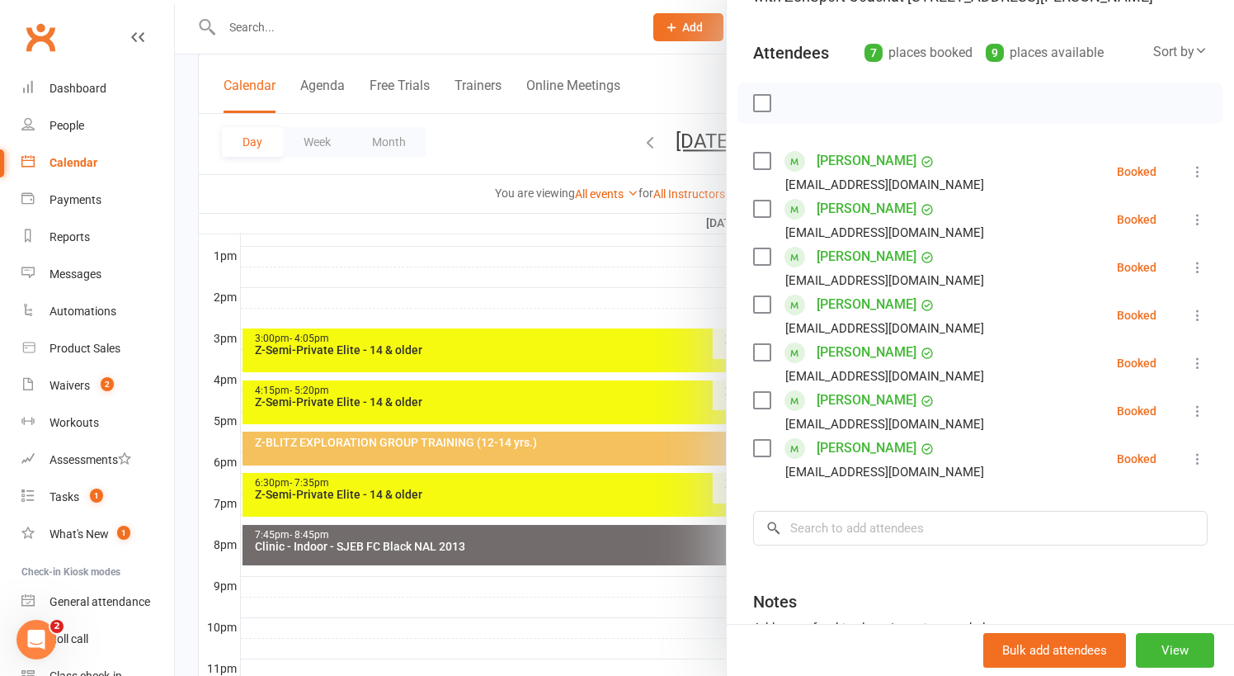
scroll to position [181, 0]
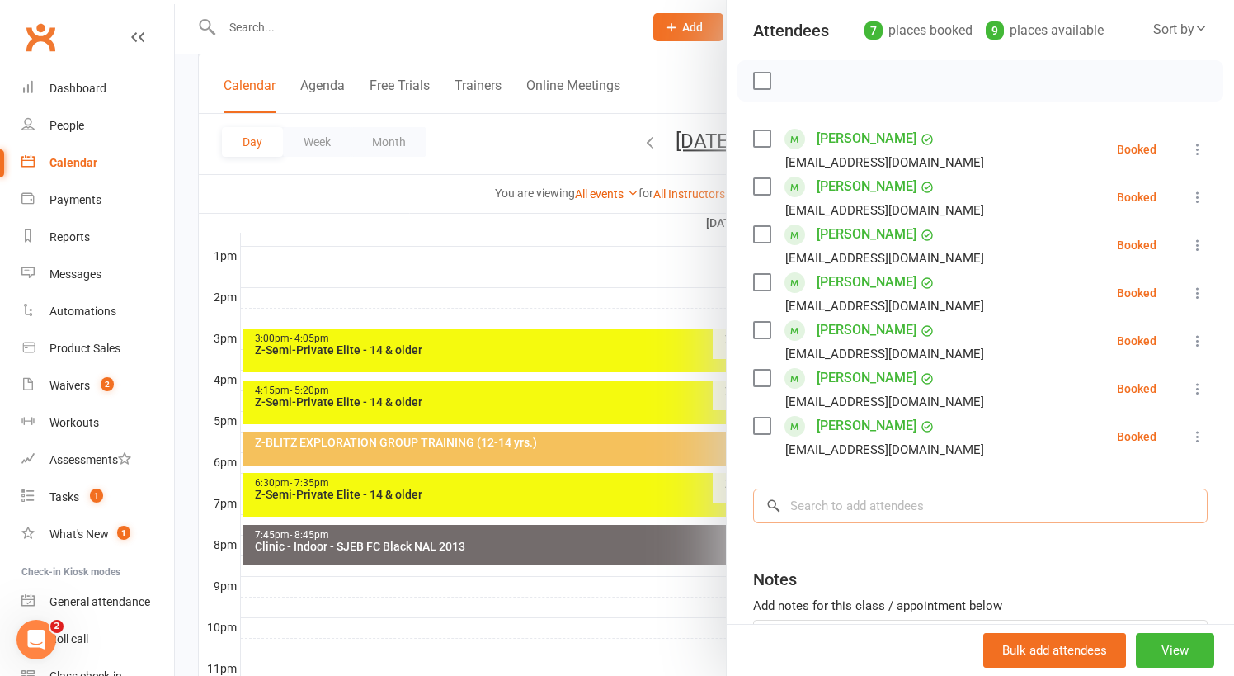
click at [851, 510] on input "search" at bounding box center [980, 505] width 455 height 35
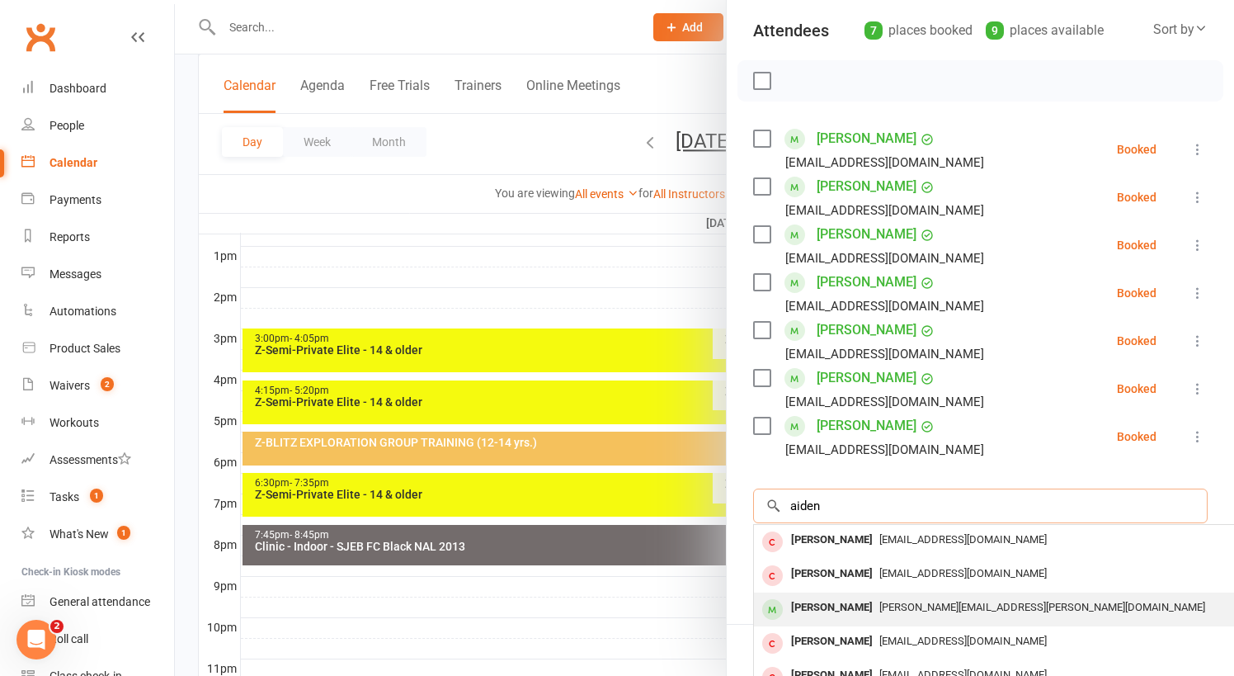
type input "aiden"
click at [880, 601] on span "elizabeth.g.goss@gmail.com" at bounding box center [1042, 607] width 326 height 12
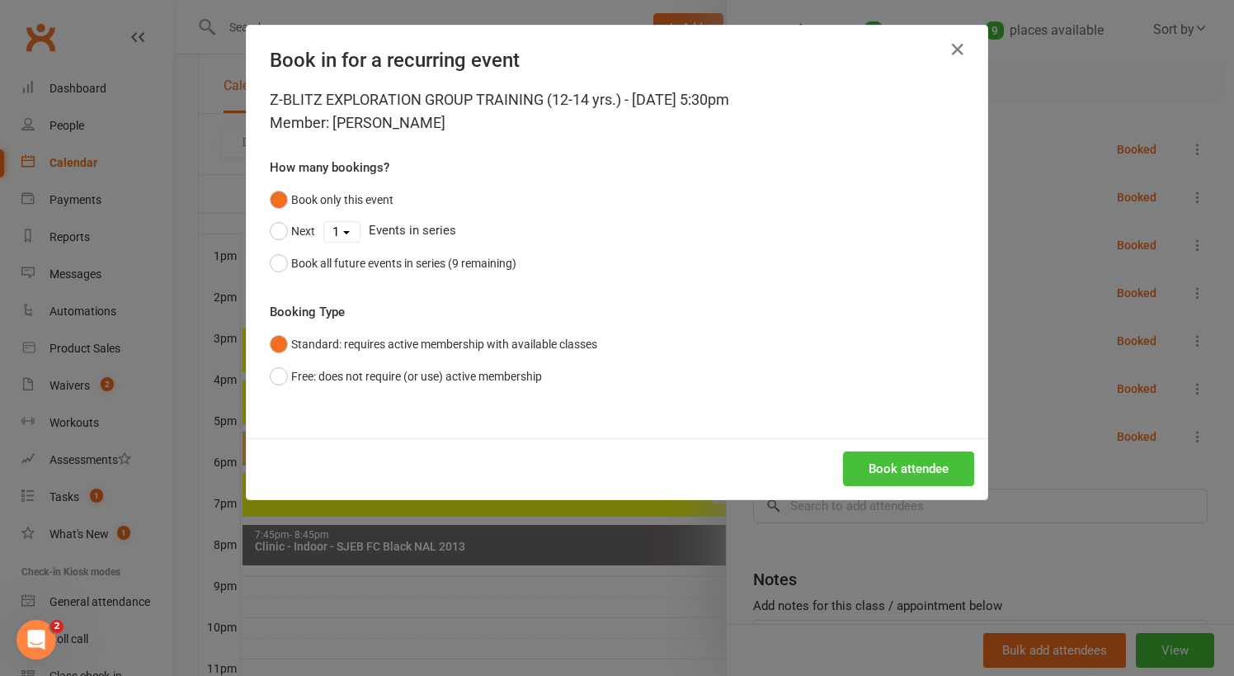
click at [891, 464] on button "Book attendee" at bounding box center [908, 468] width 131 height 35
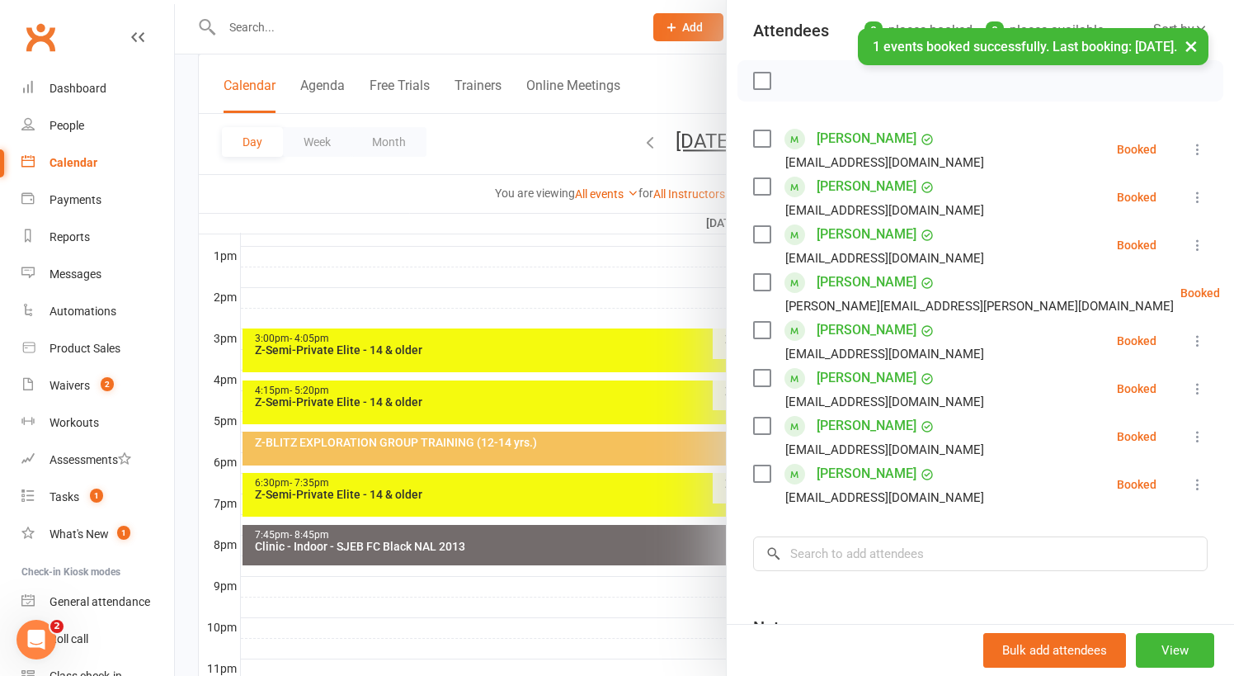
click at [566, 621] on div at bounding box center [704, 338] width 1059 height 676
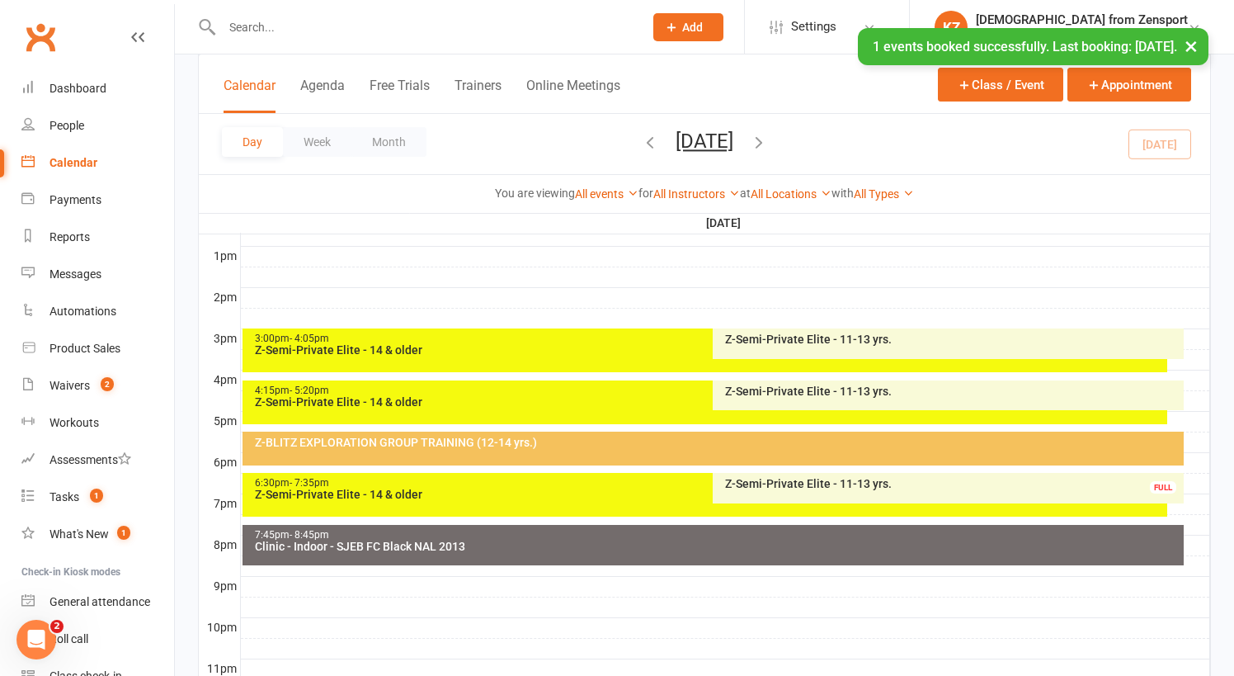
click at [587, 436] on div "Z-BLITZ EXPLORATION GROUP TRAINING (12-14 yrs.)" at bounding box center [717, 442] width 927 height 12
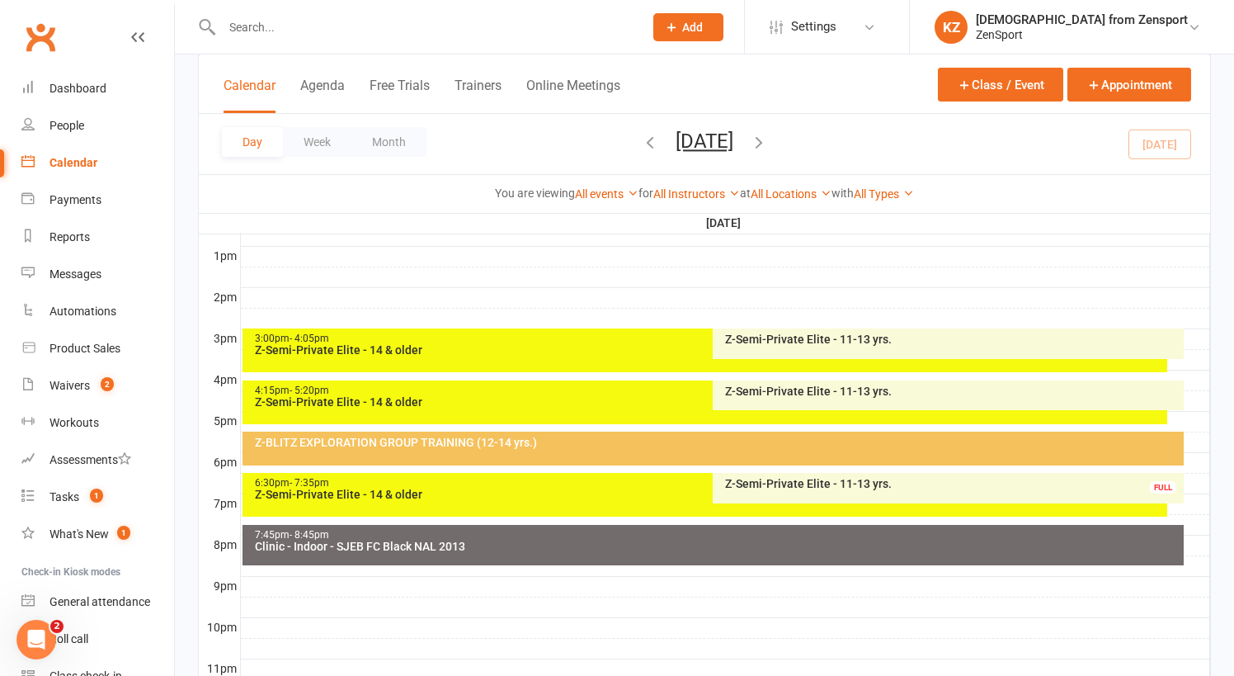
click at [246, 34] on input "text" at bounding box center [424, 27] width 415 height 23
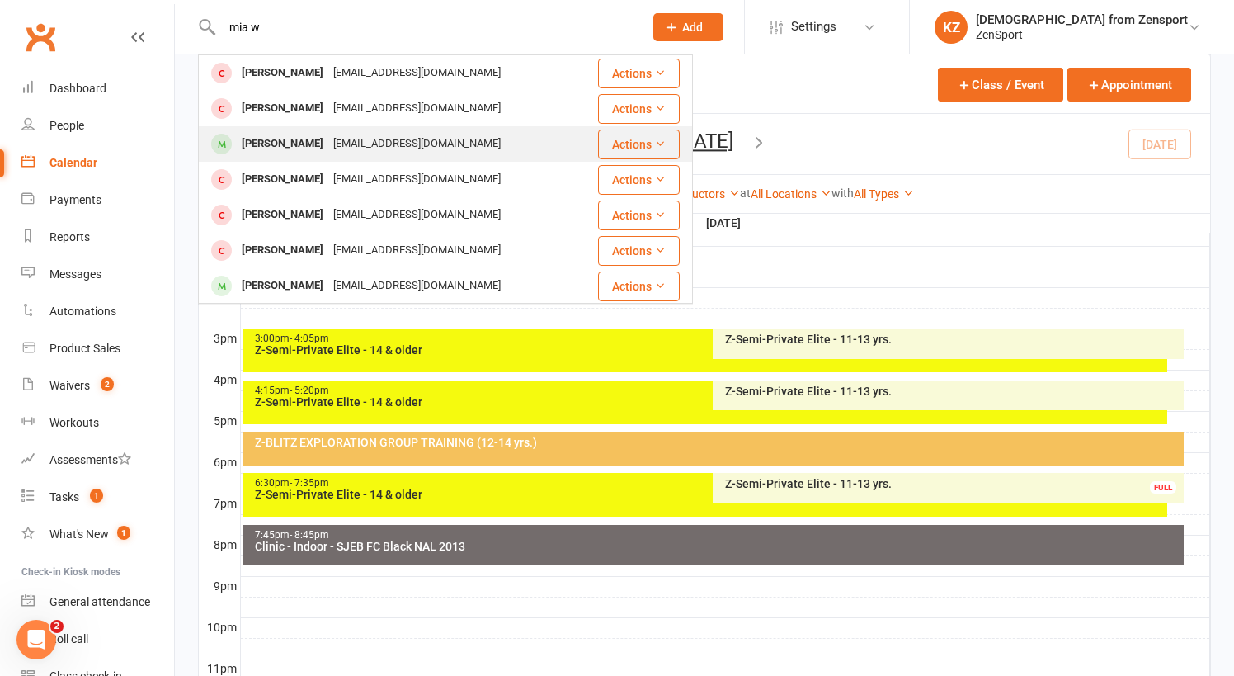
type input "mia w"
click at [280, 144] on div "Mia Walker" at bounding box center [283, 144] width 92 height 24
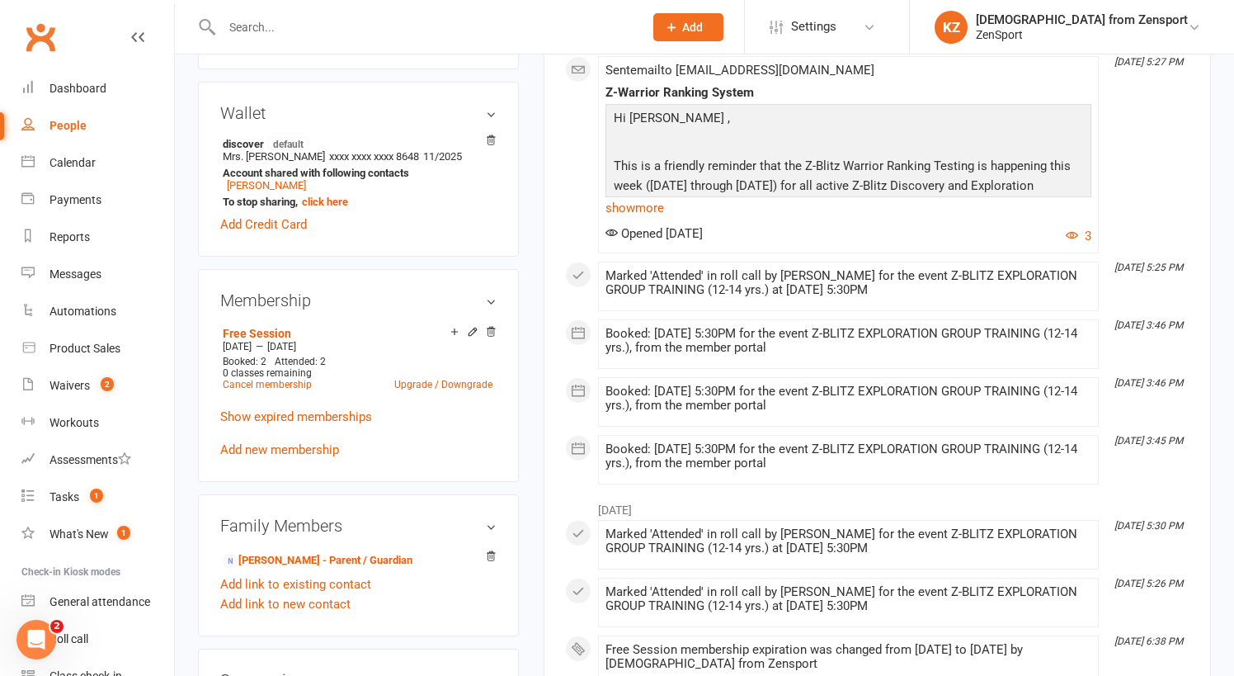
scroll to position [485, 0]
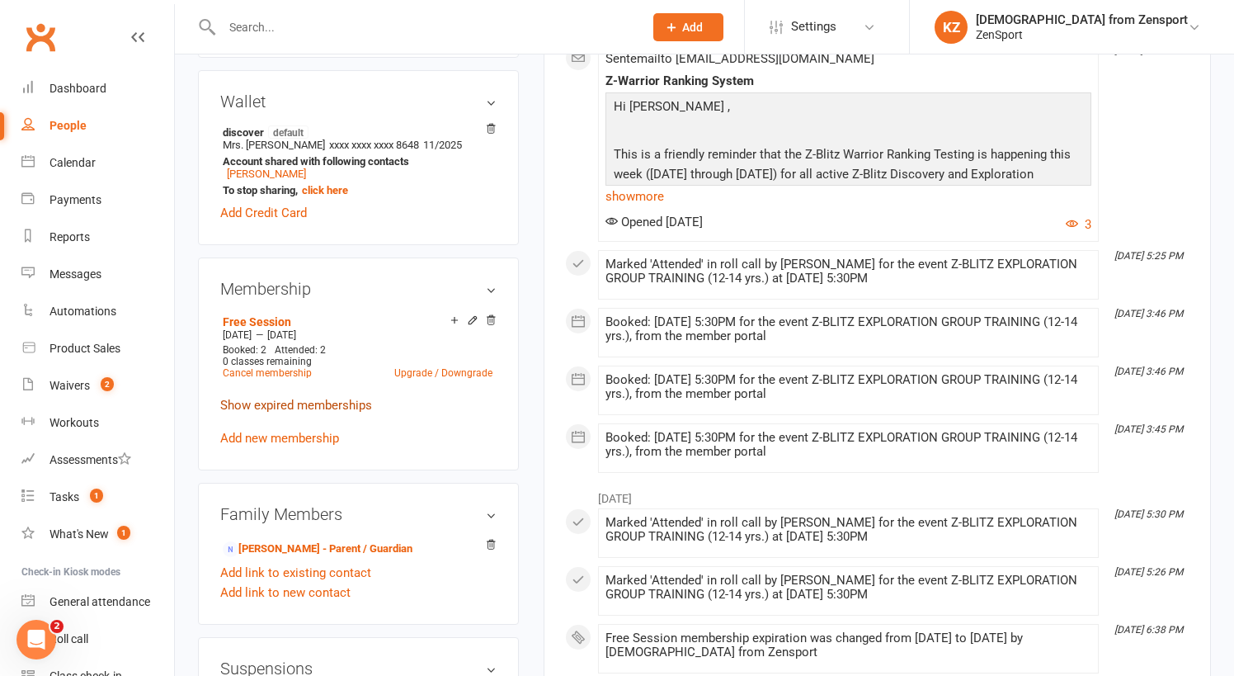
click at [302, 398] on link "Show expired memberships" at bounding box center [296, 405] width 152 height 15
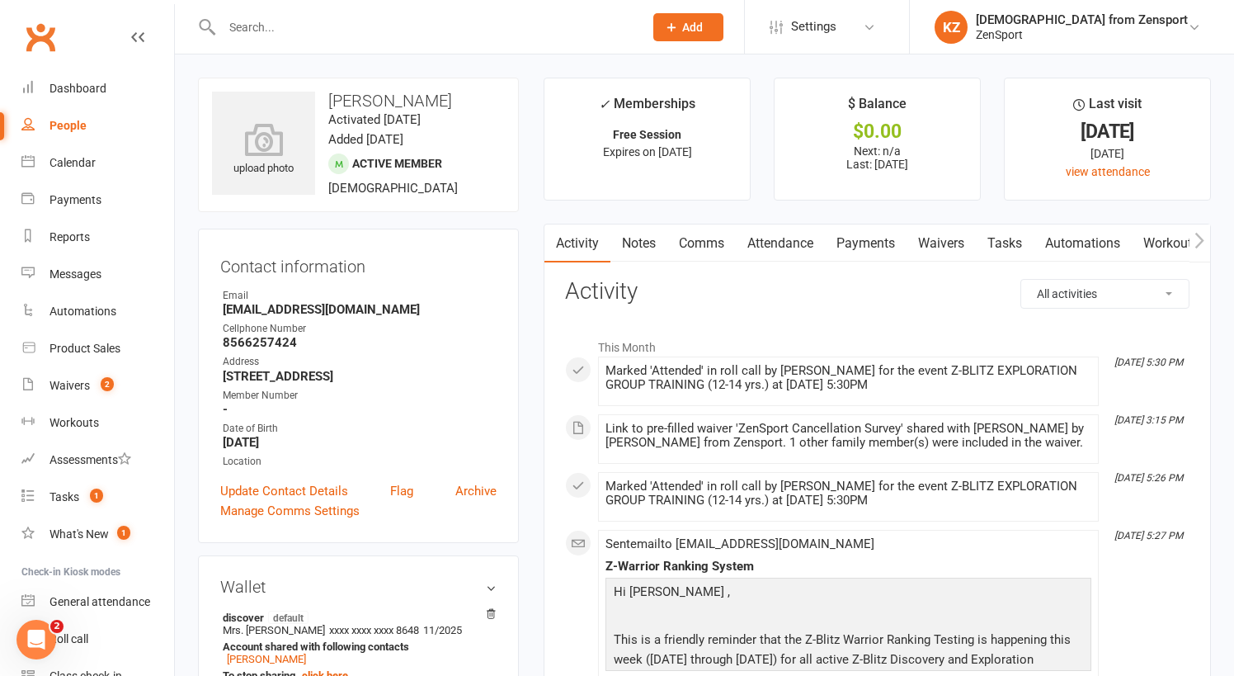
scroll to position [0, 0]
click at [796, 242] on link "Attendance" at bounding box center [780, 243] width 89 height 38
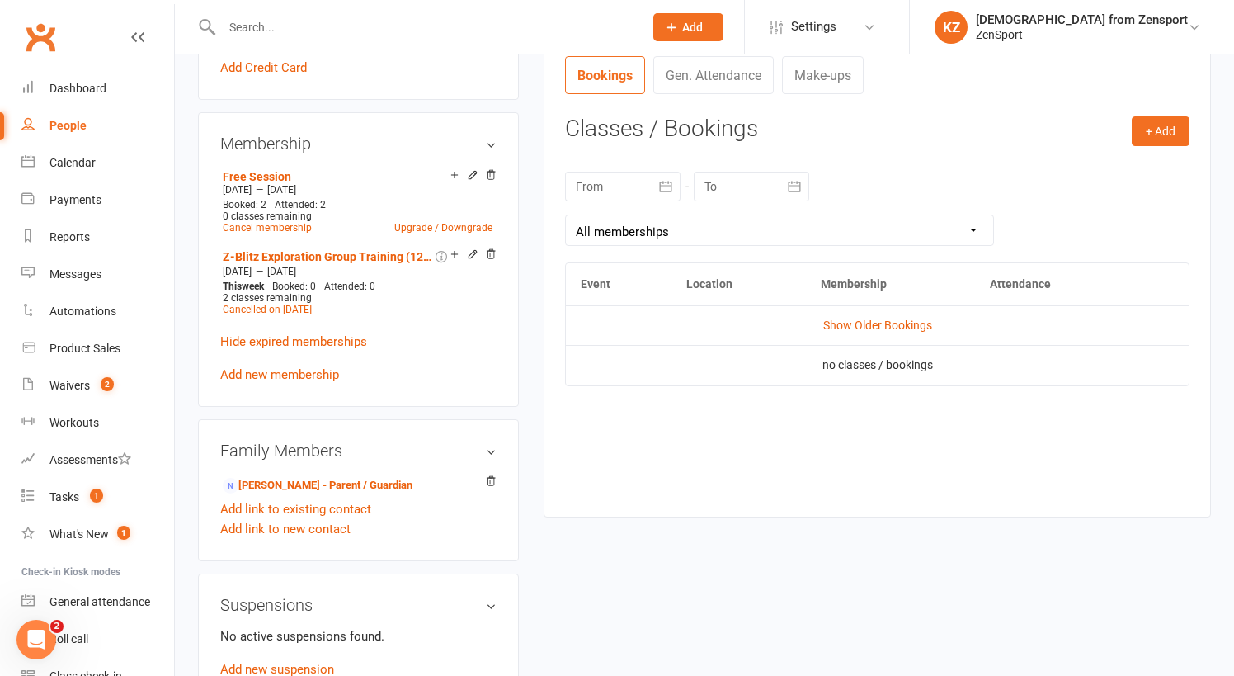
scroll to position [650, 0]
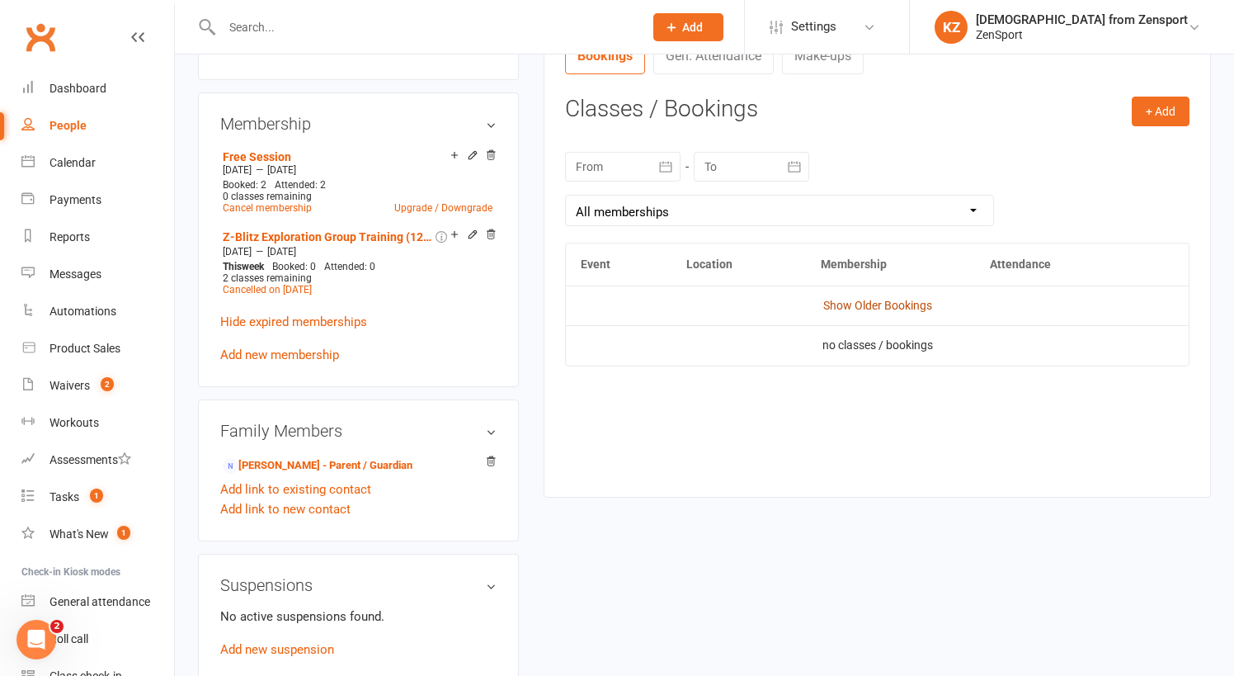
click at [862, 303] on link "Show Older Bookings" at bounding box center [877, 305] width 109 height 13
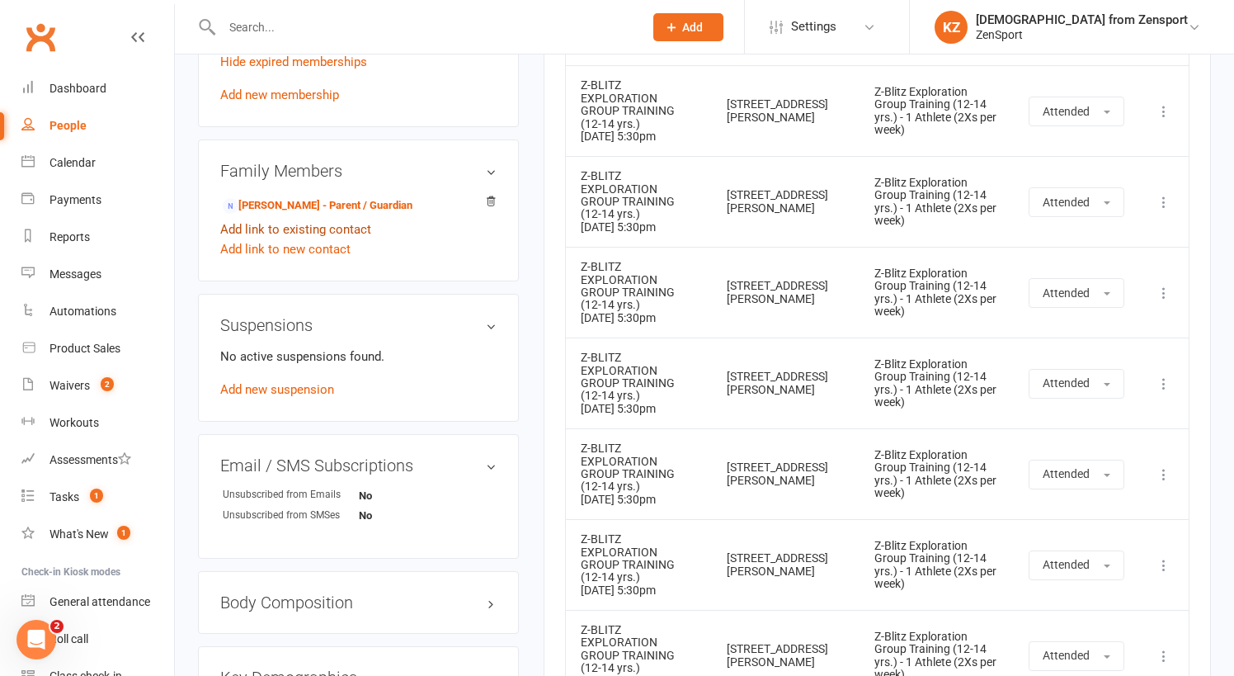
scroll to position [743, 0]
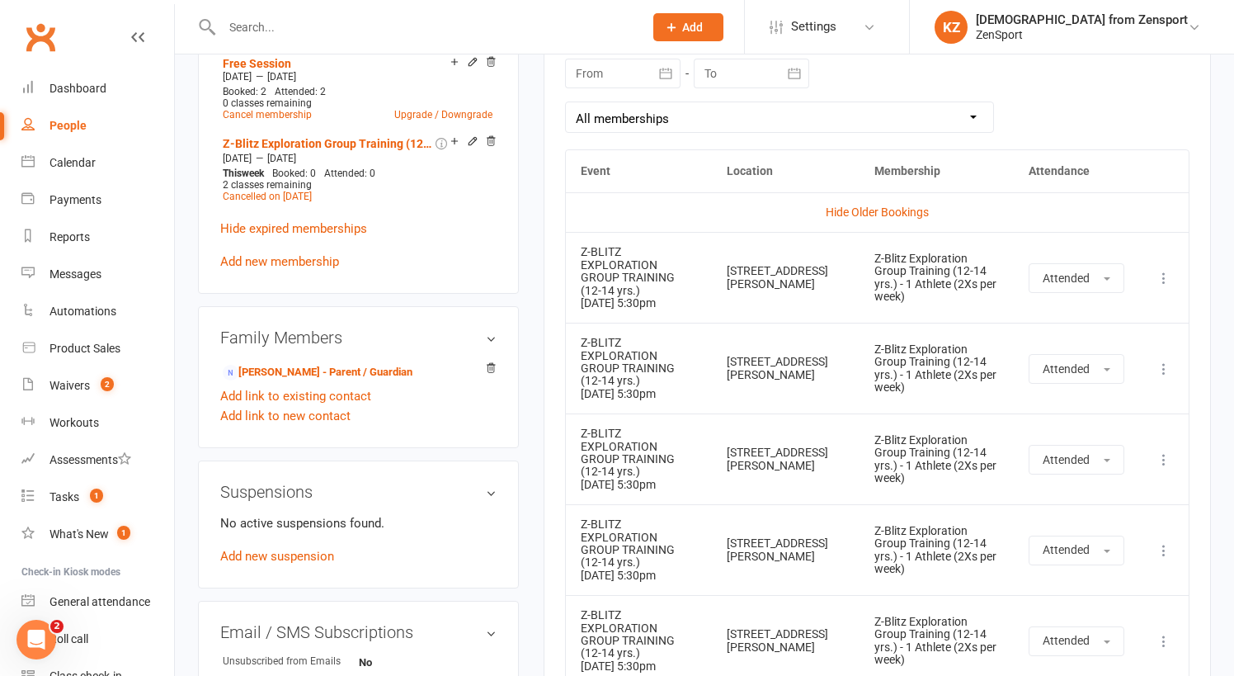
click at [256, 16] on input "text" at bounding box center [424, 27] width 415 height 23
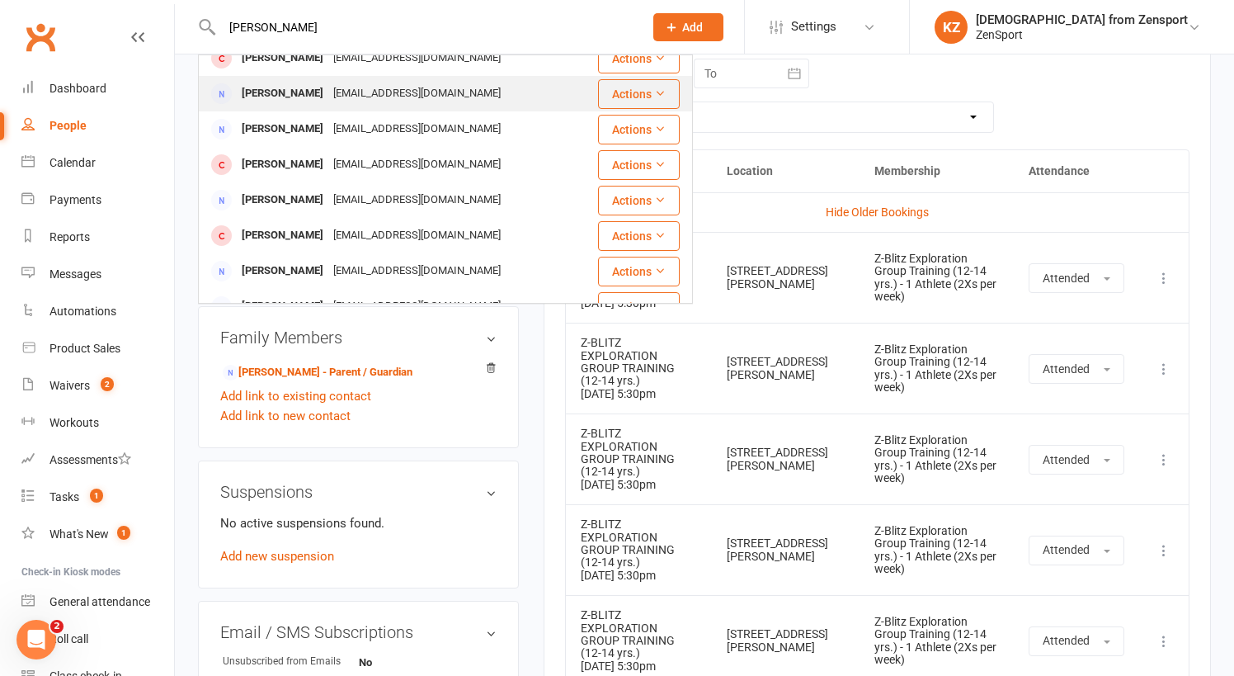
scroll to position [410, 0]
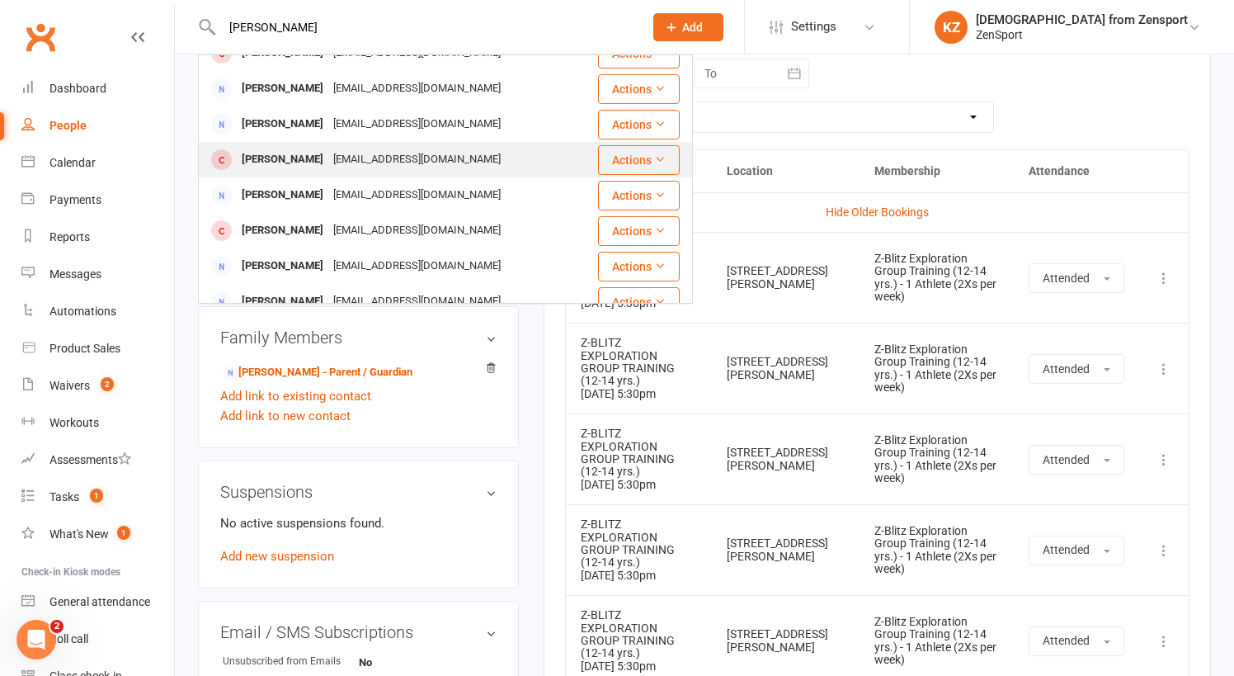
type input "anthony g"
click at [289, 156] on div "Anthony Gannon" at bounding box center [283, 160] width 92 height 24
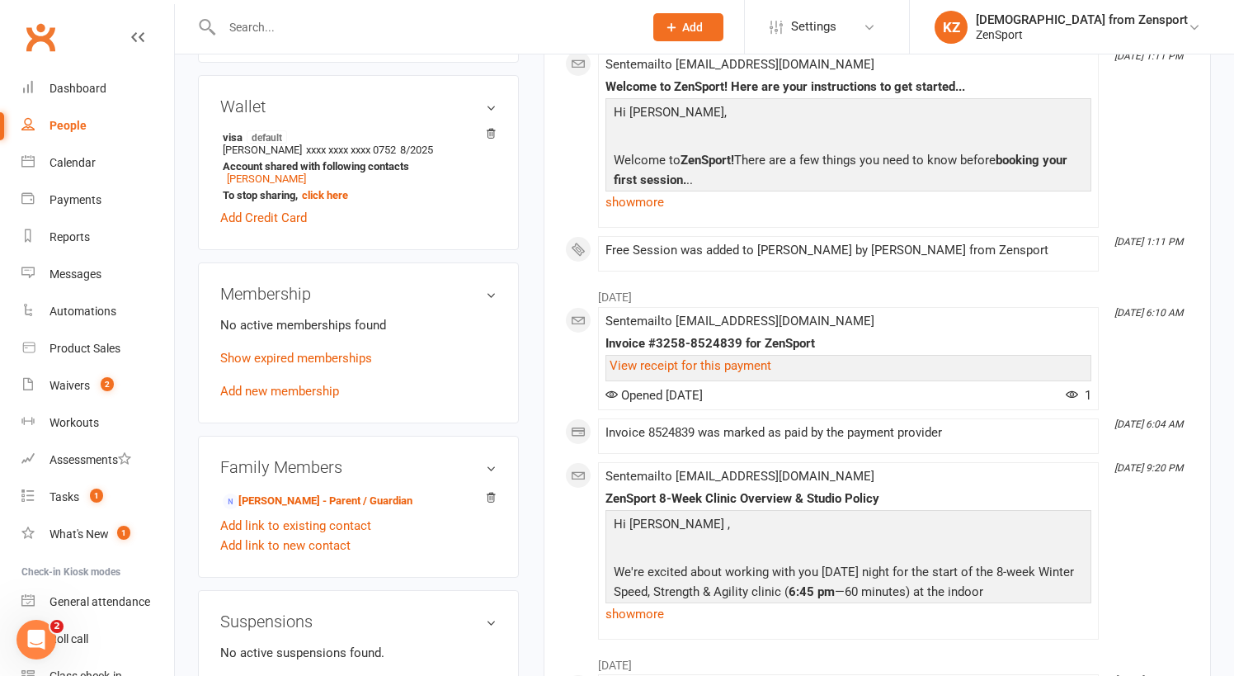
scroll to position [478, 0]
click at [314, 347] on p "Show expired memberships" at bounding box center [358, 357] width 276 height 20
click at [322, 361] on link "Show expired memberships" at bounding box center [296, 357] width 152 height 15
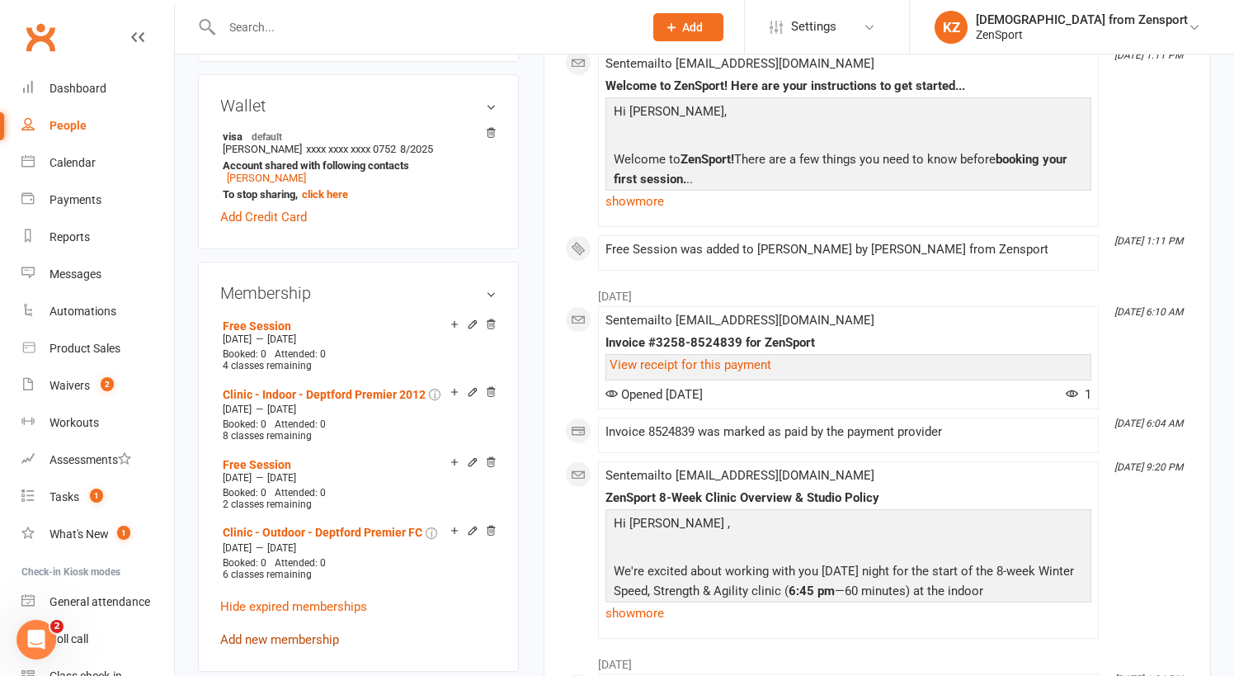
click at [274, 638] on link "Add new membership" at bounding box center [279, 639] width 119 height 15
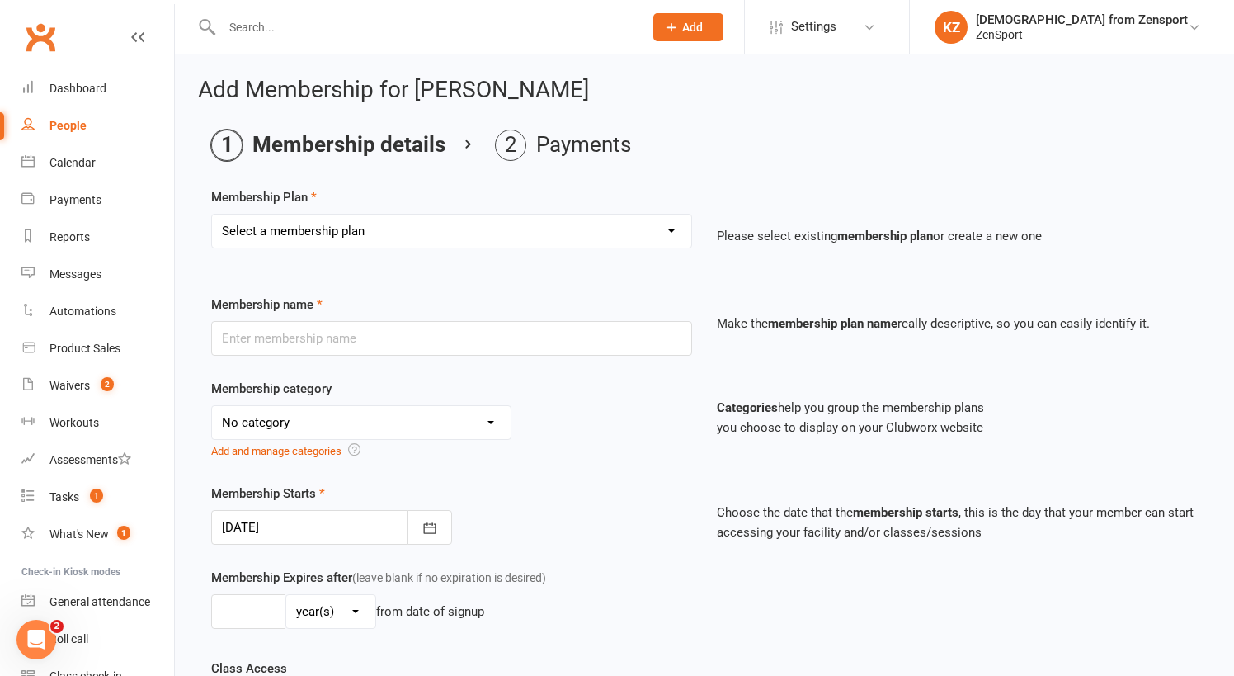
select select "7"
type input "Free Session"
select select "2"
type input "1"
select select "2"
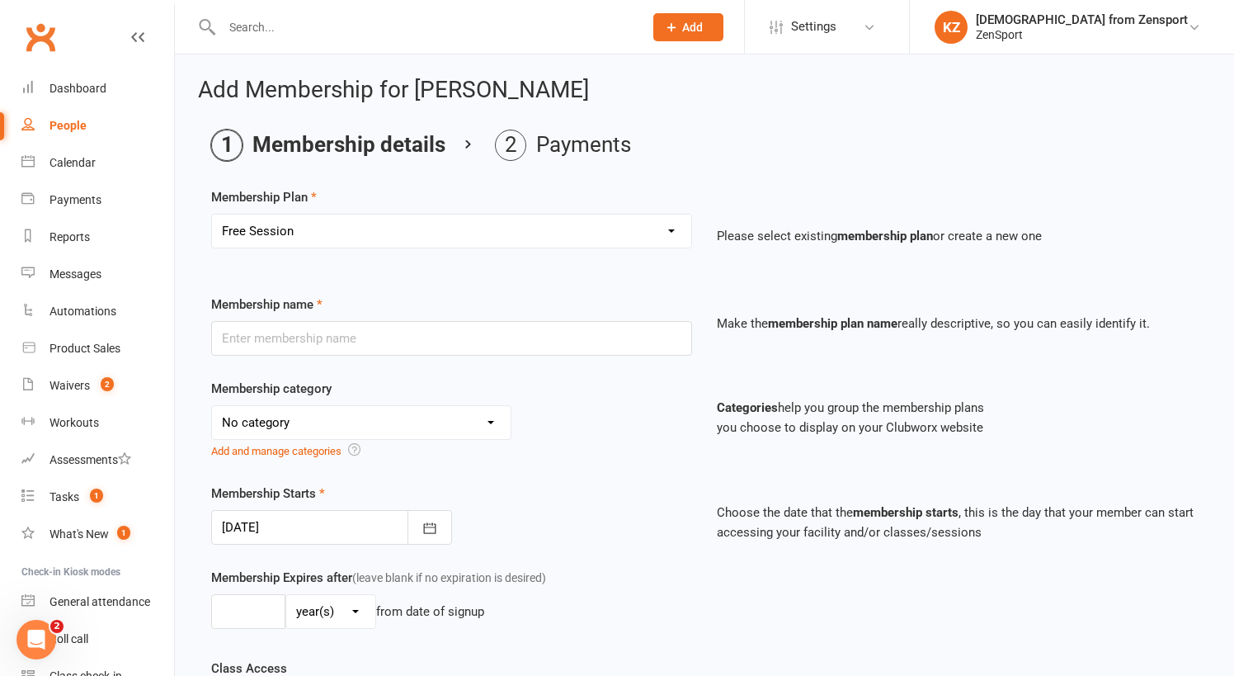
type input "1"
click at [434, 528] on icon "button" at bounding box center [430, 528] width 16 height 16
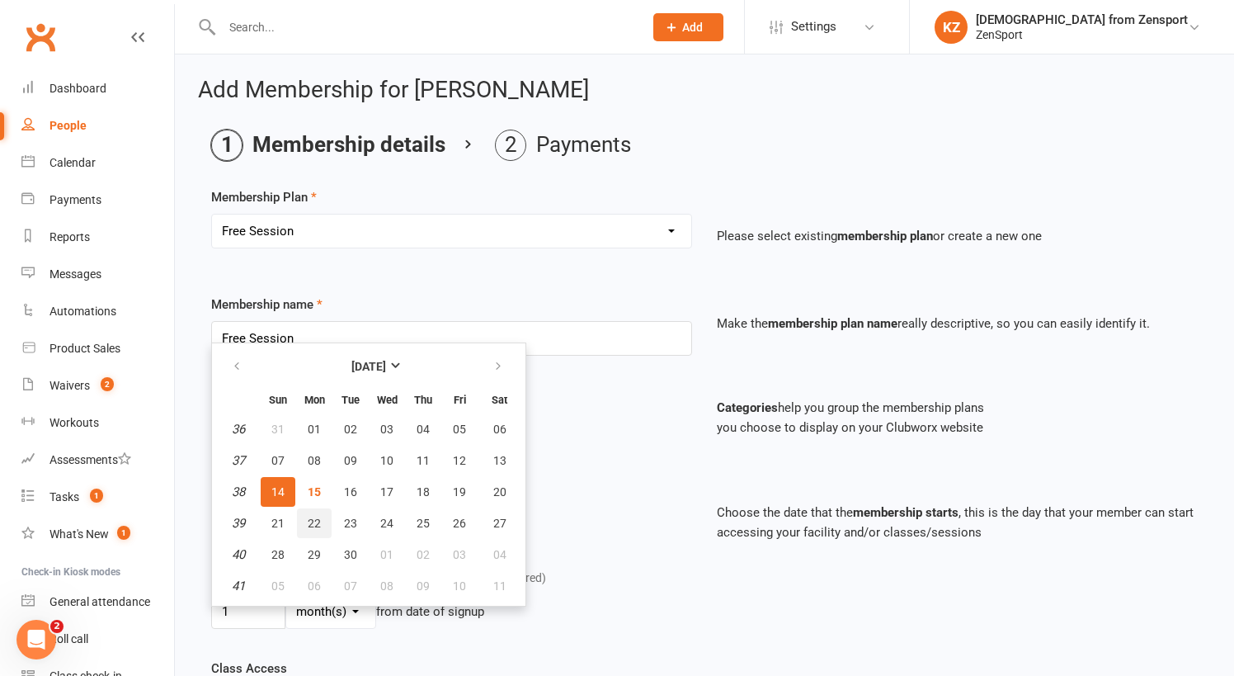
click at [313, 517] on span "22" at bounding box center [314, 522] width 13 height 13
type input "22 Sep 2025"
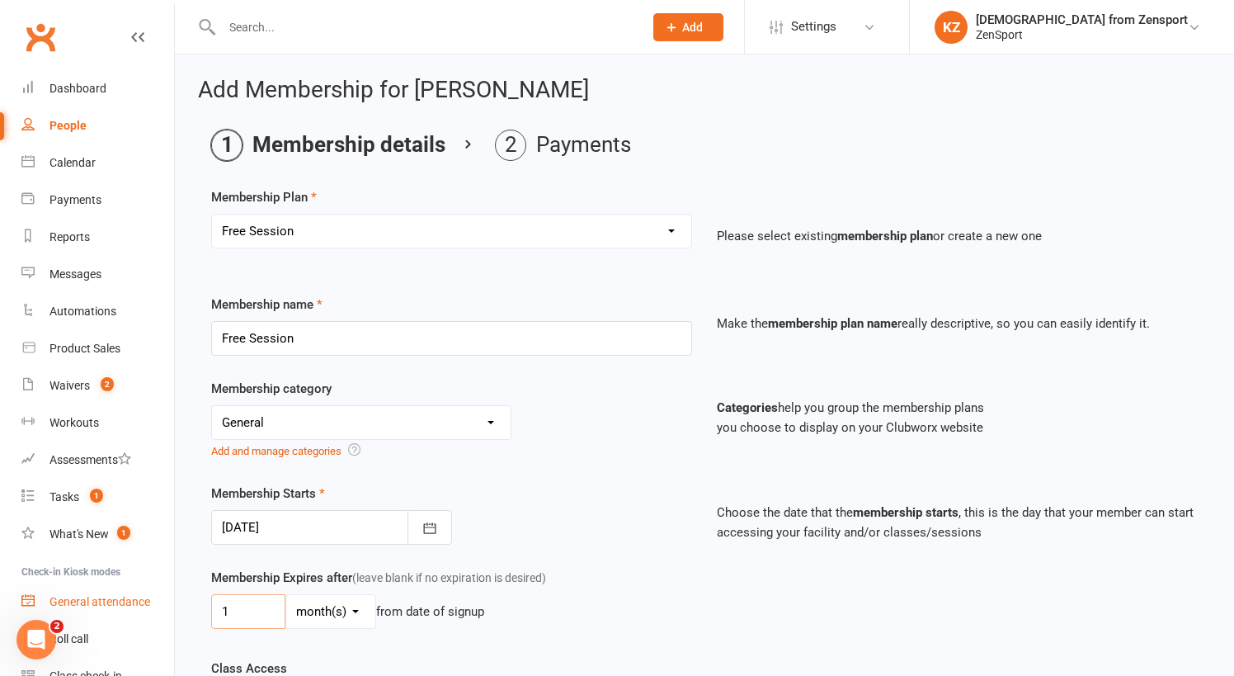
drag, startPoint x: 243, startPoint y: 607, endPoint x: 164, endPoint y: 607, distance: 78.4
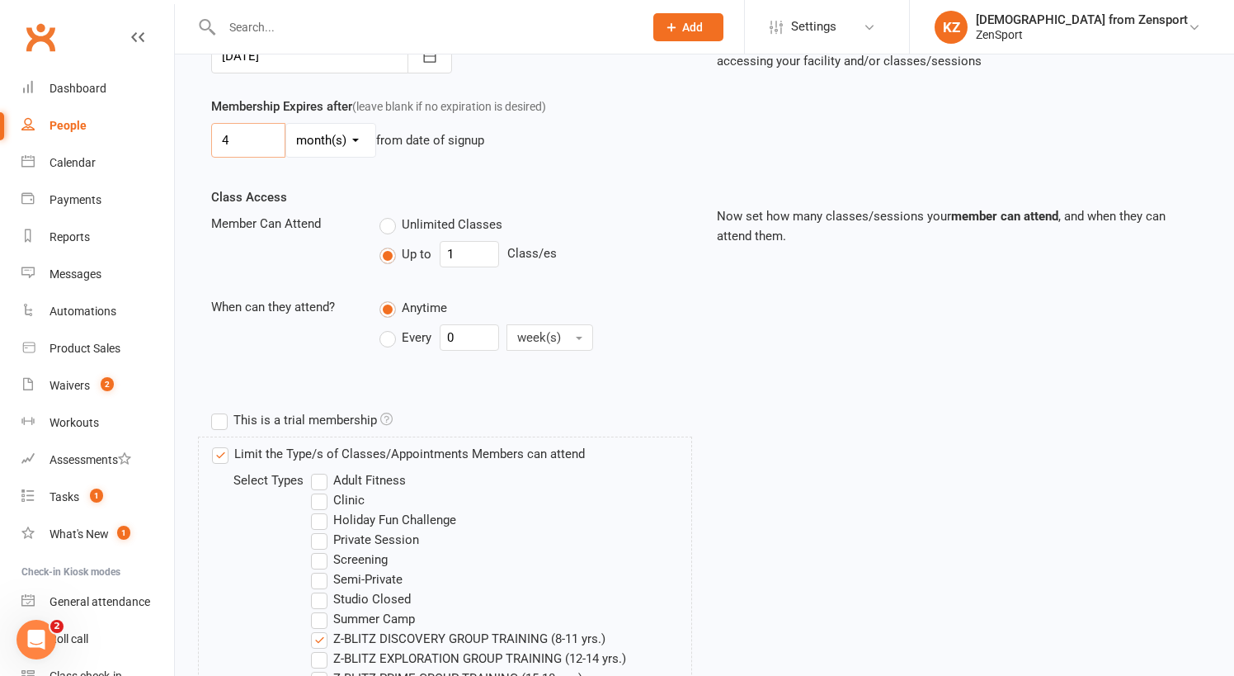
scroll to position [503, 0]
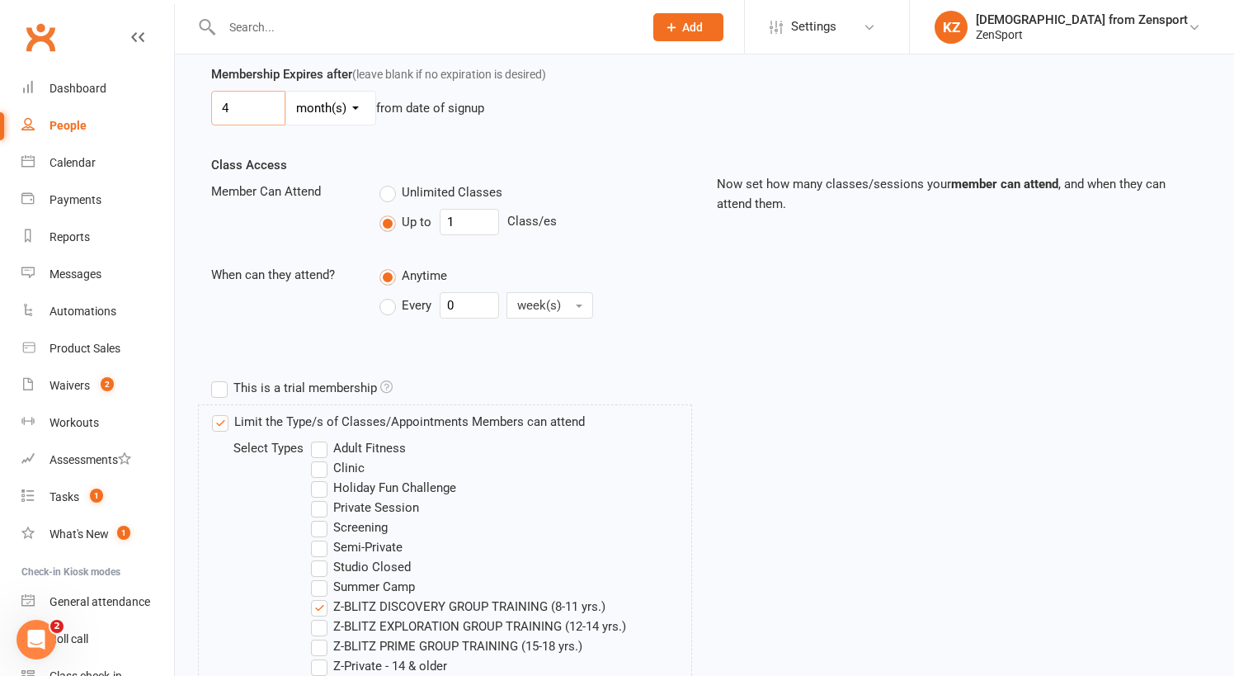
type input "4"
drag, startPoint x: 458, startPoint y: 218, endPoint x: 436, endPoint y: 218, distance: 21.4
click at [436, 218] on div "Up to 1 Class/es" at bounding box center [535, 222] width 313 height 26
type input "4"
click at [323, 604] on label "Z-BLITZ DISCOVERY GROUP TRAINING (8-11 yrs.)" at bounding box center [458, 606] width 295 height 20
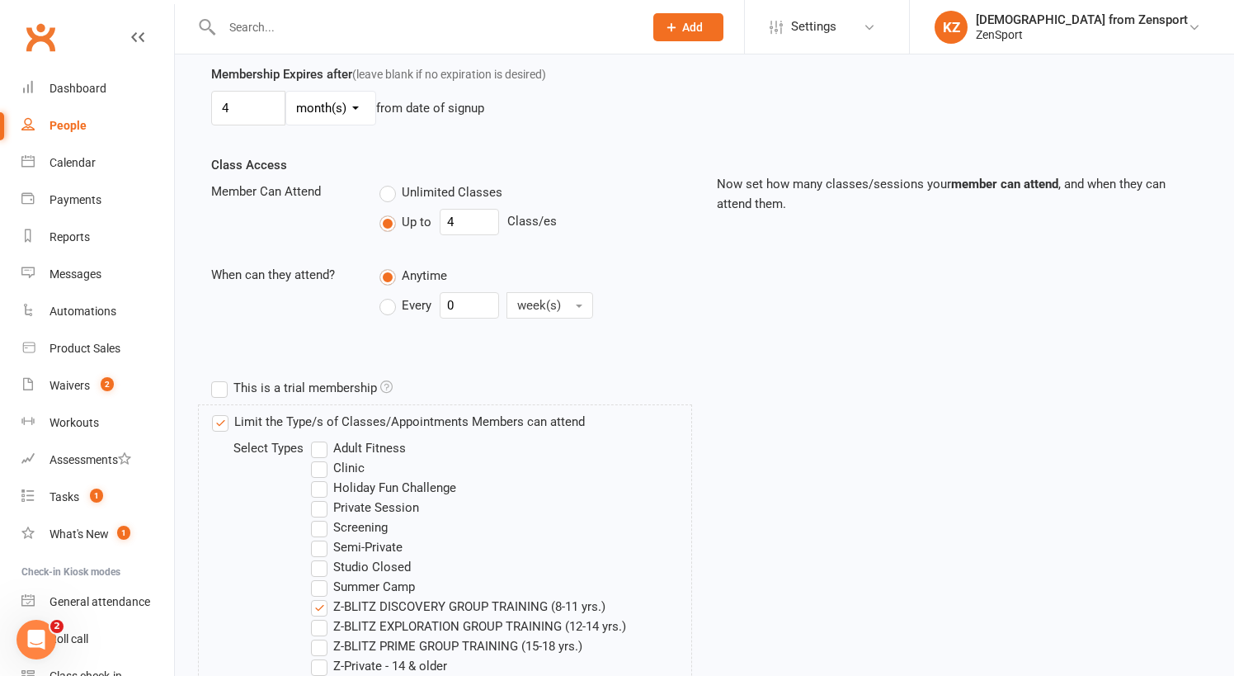
click at [322, 596] on input "Z-BLITZ DISCOVERY GROUP TRAINING (8-11 yrs.)" at bounding box center [316, 596] width 11 height 0
click at [323, 625] on label "Z-BLITZ EXPLORATION GROUP TRAINING (12-14 yrs.)" at bounding box center [468, 626] width 315 height 20
click at [322, 616] on input "Z-BLITZ EXPLORATION GROUP TRAINING (12-14 yrs.)" at bounding box center [316, 616] width 11 height 0
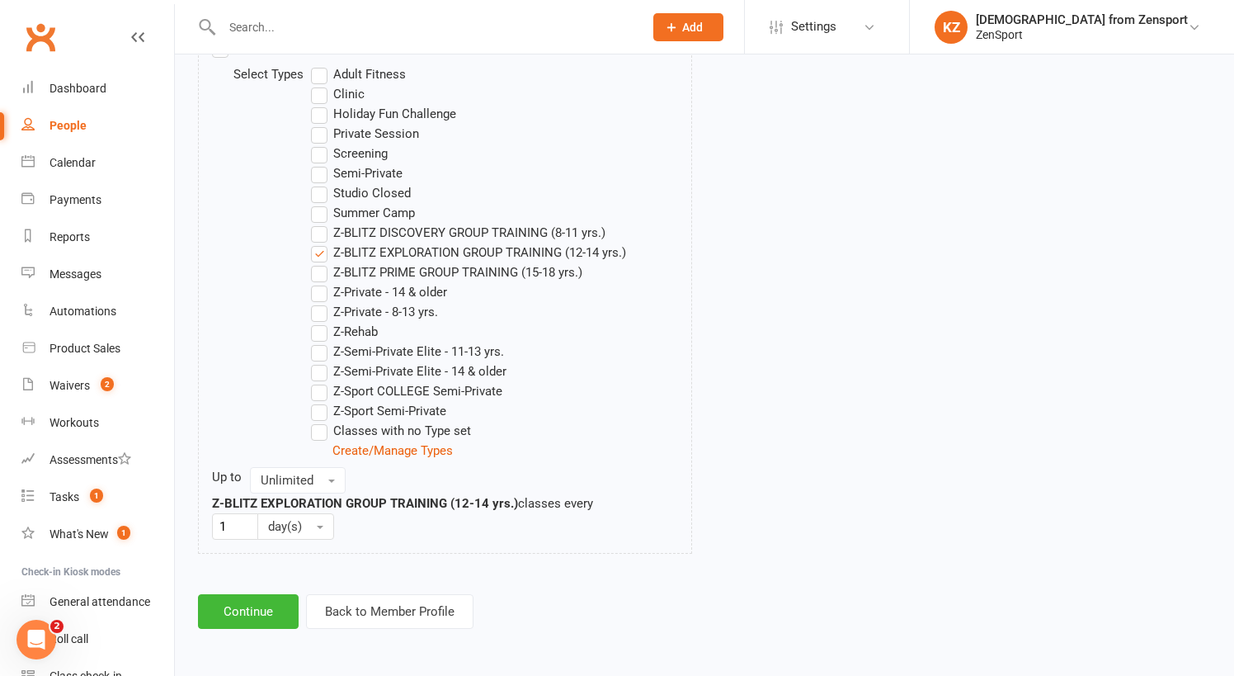
scroll to position [890, 0]
click at [264, 594] on button "Continue" at bounding box center [248, 611] width 101 height 35
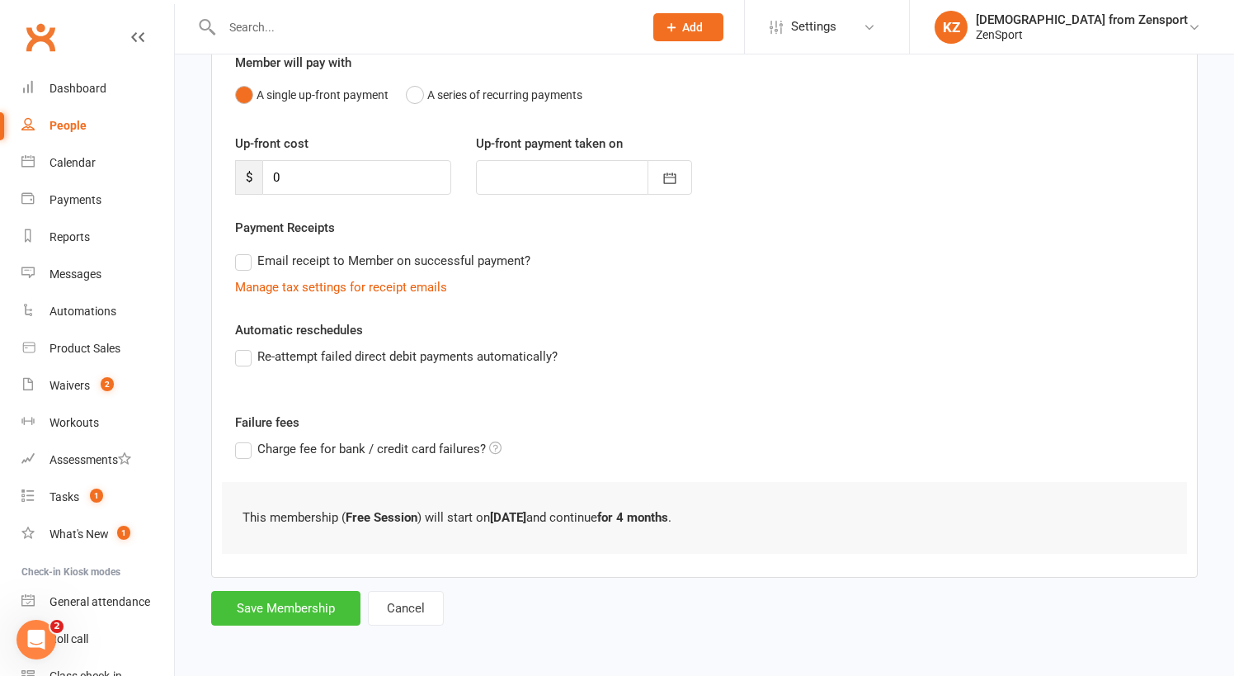
click at [286, 596] on button "Save Membership" at bounding box center [285, 608] width 149 height 35
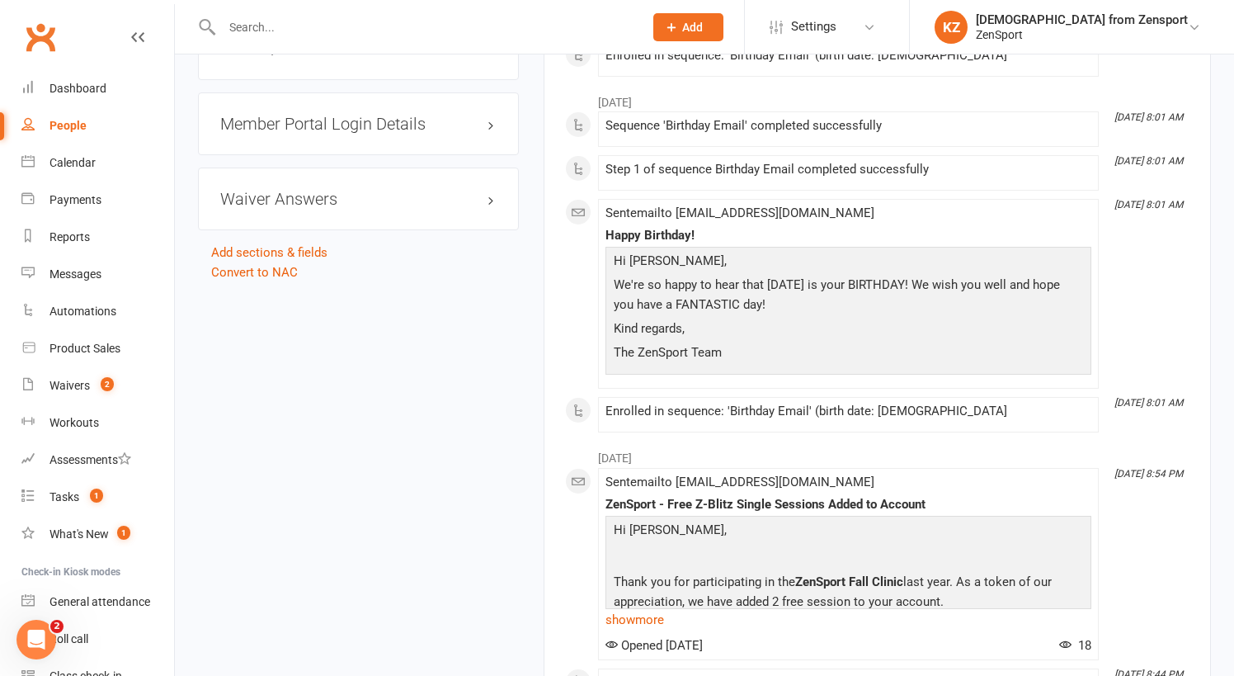
scroll to position [1510, 0]
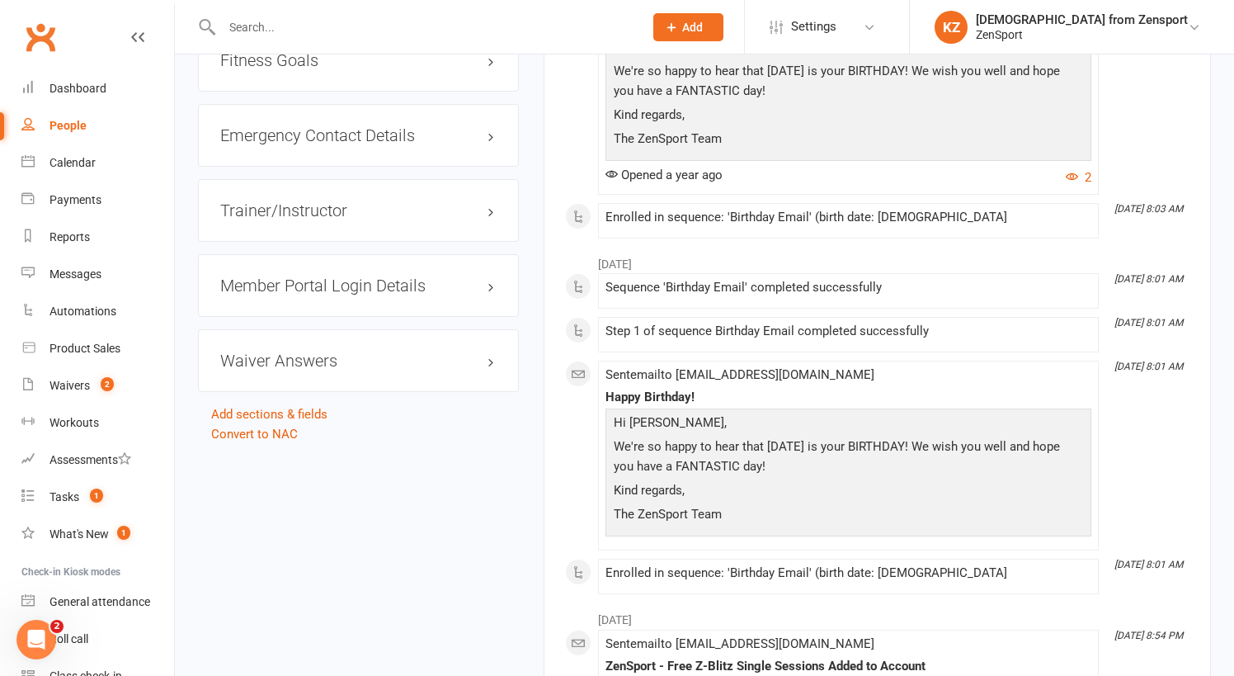
click at [332, 279] on h3 "Member Portal Login Details" at bounding box center [358, 285] width 276 height 18
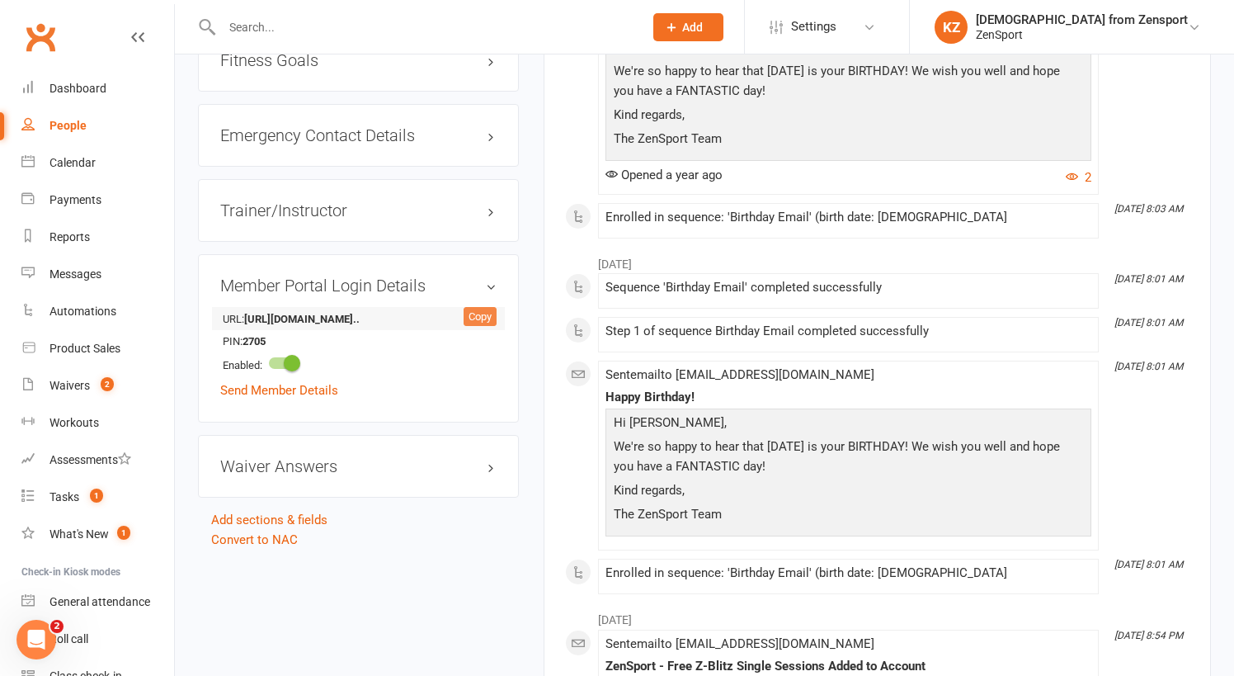
click at [479, 314] on div "Copy" at bounding box center [480, 317] width 33 height 20
drag, startPoint x: 280, startPoint y: 340, endPoint x: 217, endPoint y: 338, distance: 62.7
click at [217, 338] on div "Member Portal Login Details URL: https://app.clubworx.com/... Copy PIN: 2705 En…" at bounding box center [358, 338] width 321 height 169
copy li "PIN: 2705"
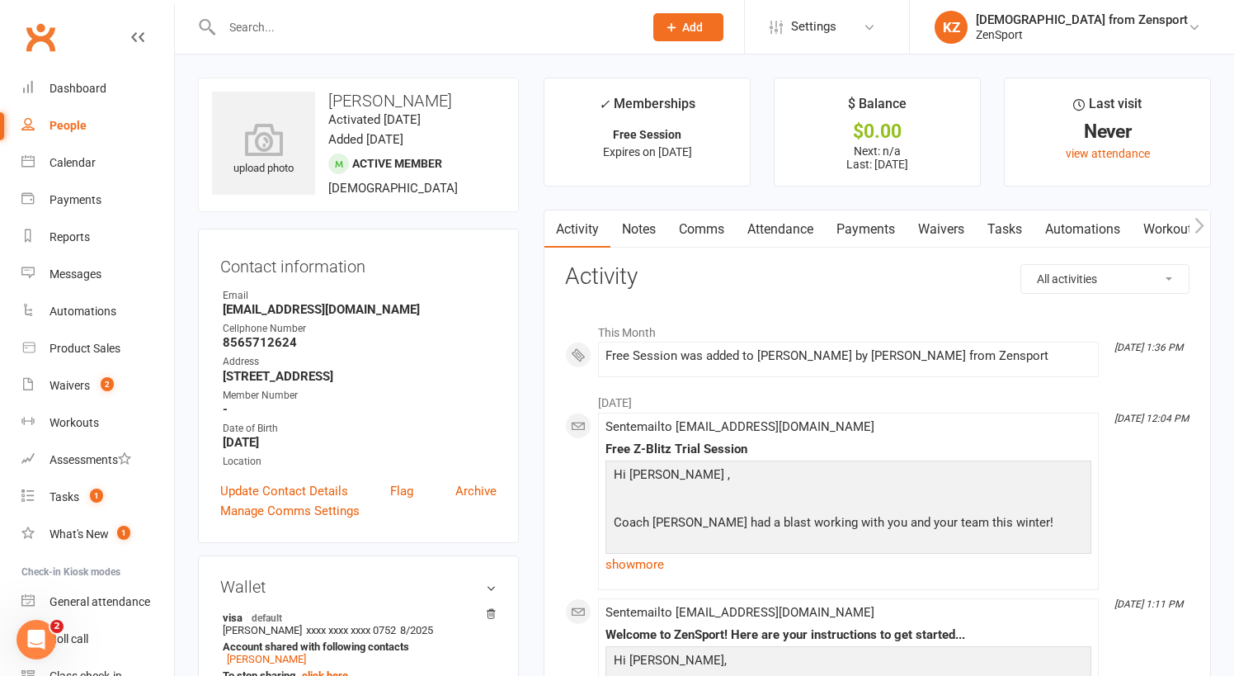
scroll to position [0, 0]
